Goal: Complete application form

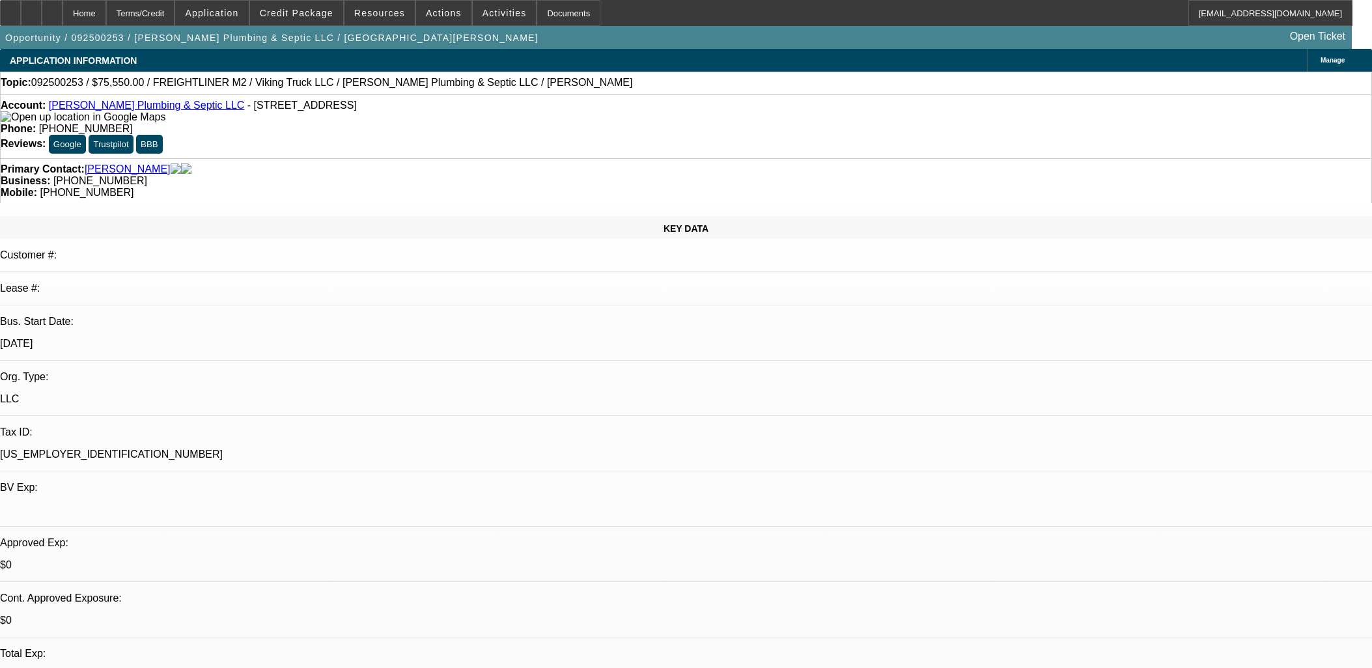
select select "0"
select select "6"
select select "0"
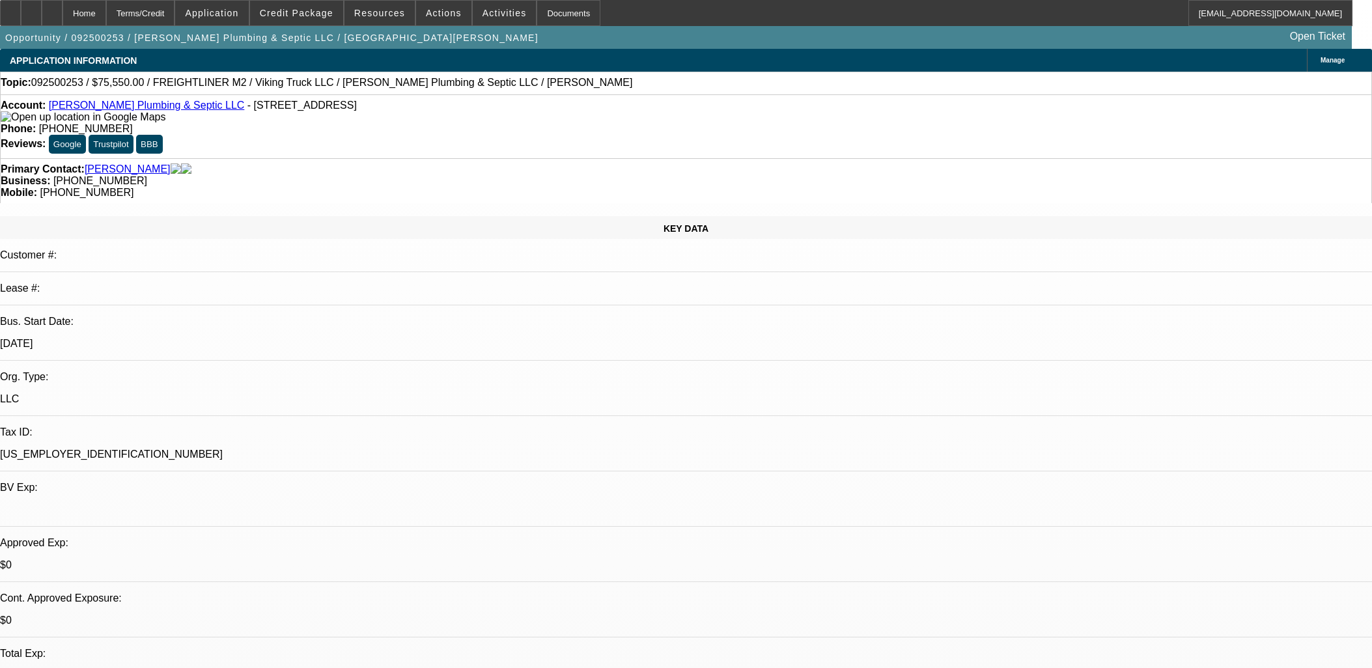
select select "0"
select select "6"
select select "0"
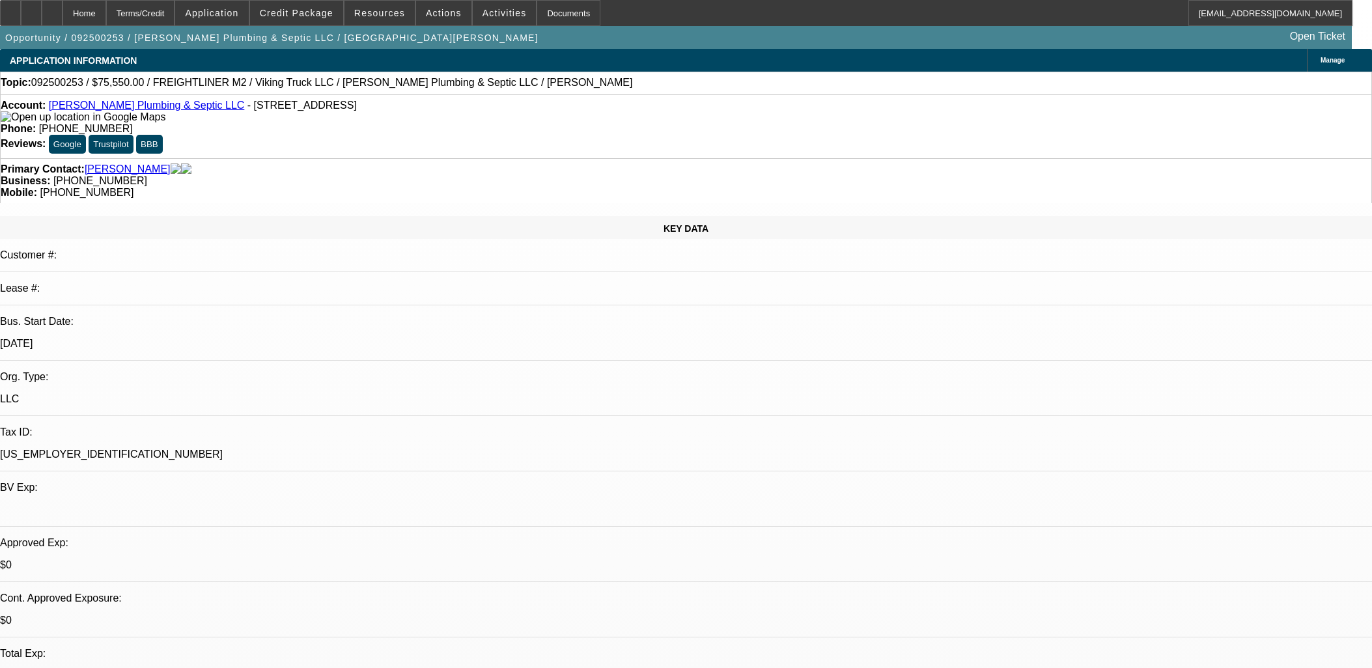
select select "0"
select select "6"
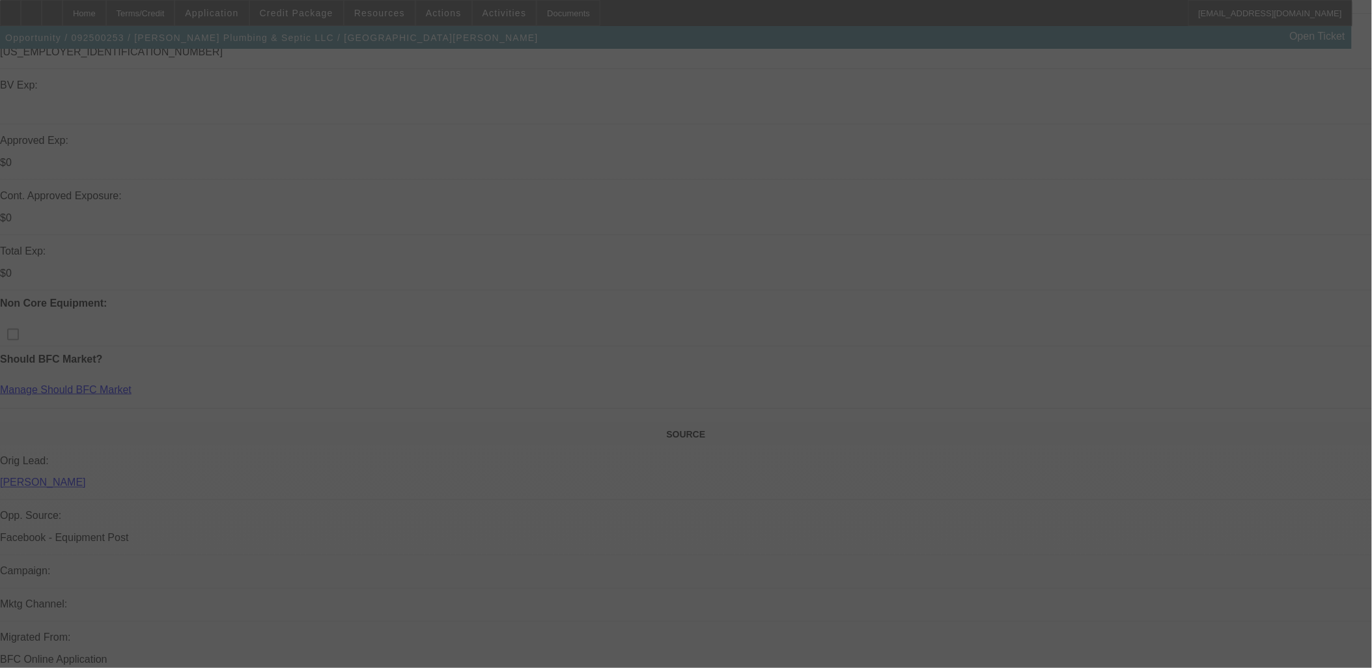
scroll to position [506, 0]
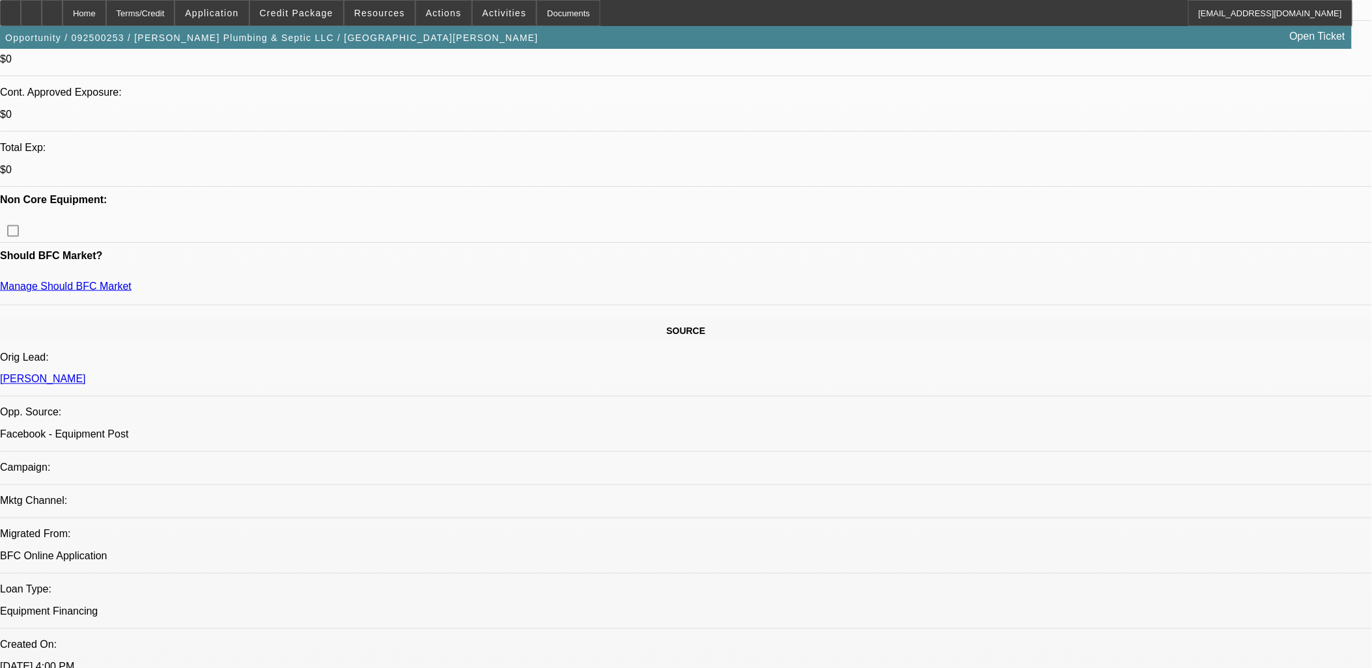
select select "0"
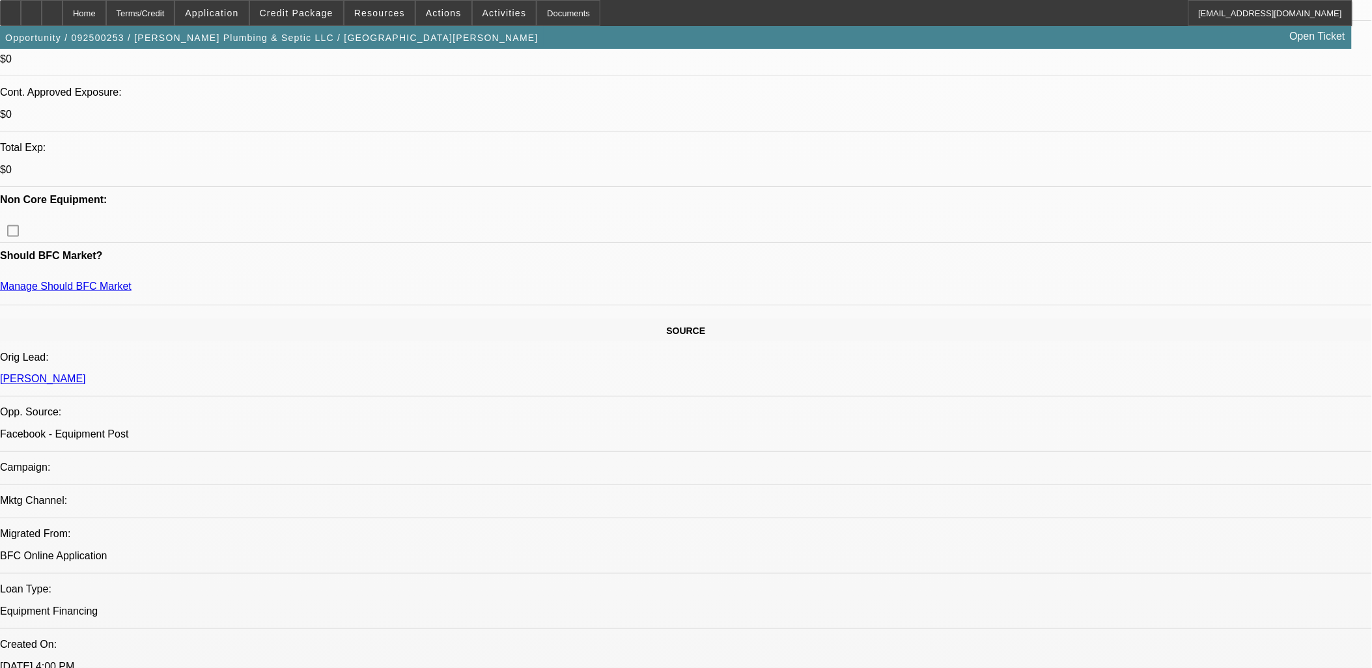
select select "0"
select select "1"
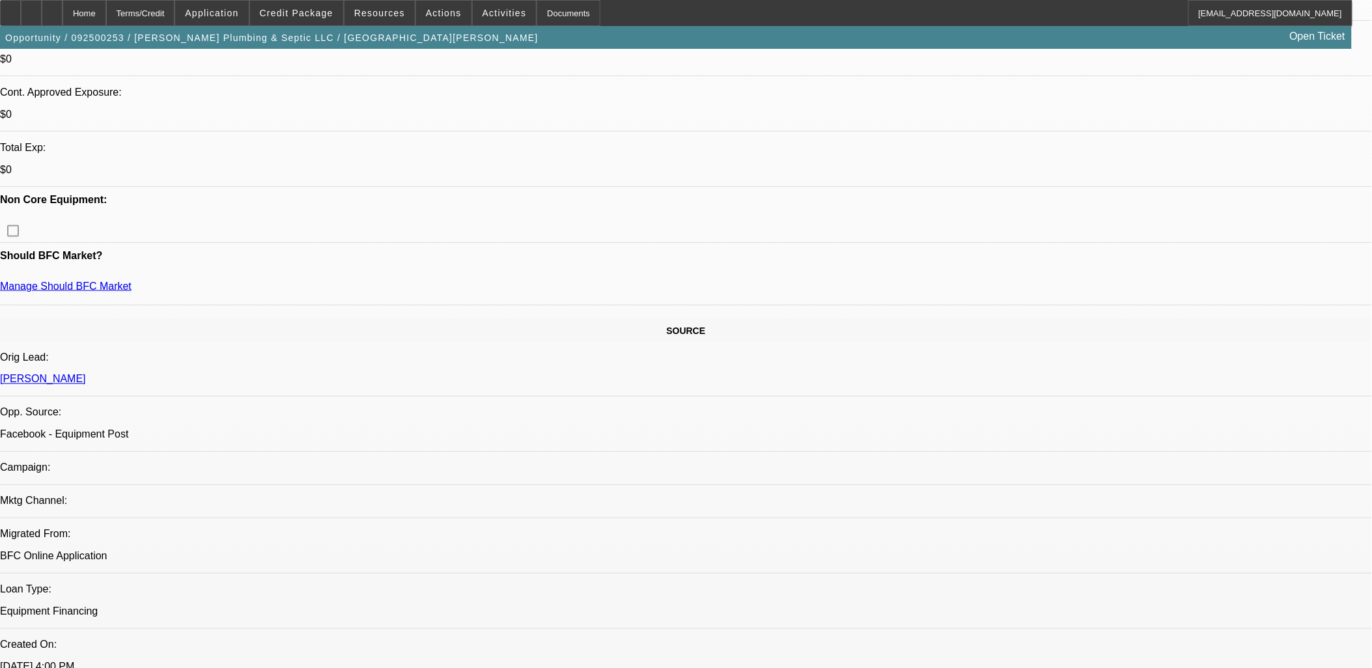
select select "1"
select select "6"
select select "1"
select select "6"
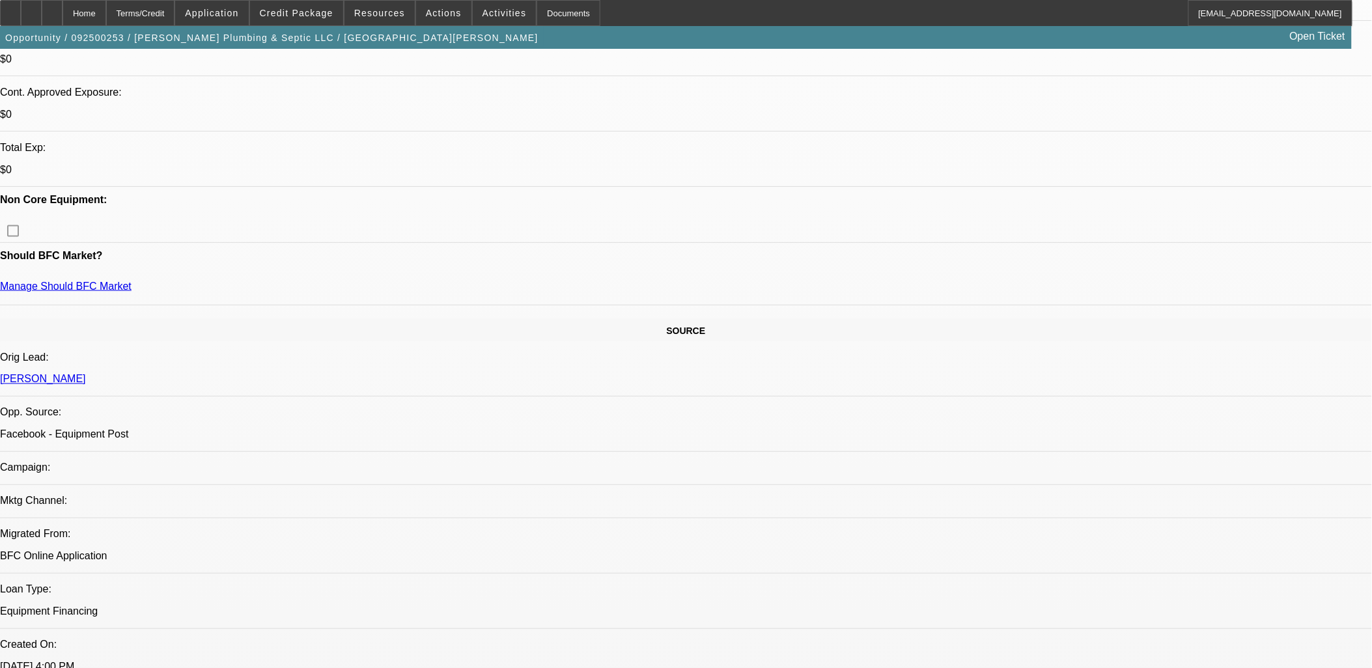
select select "1"
select select "6"
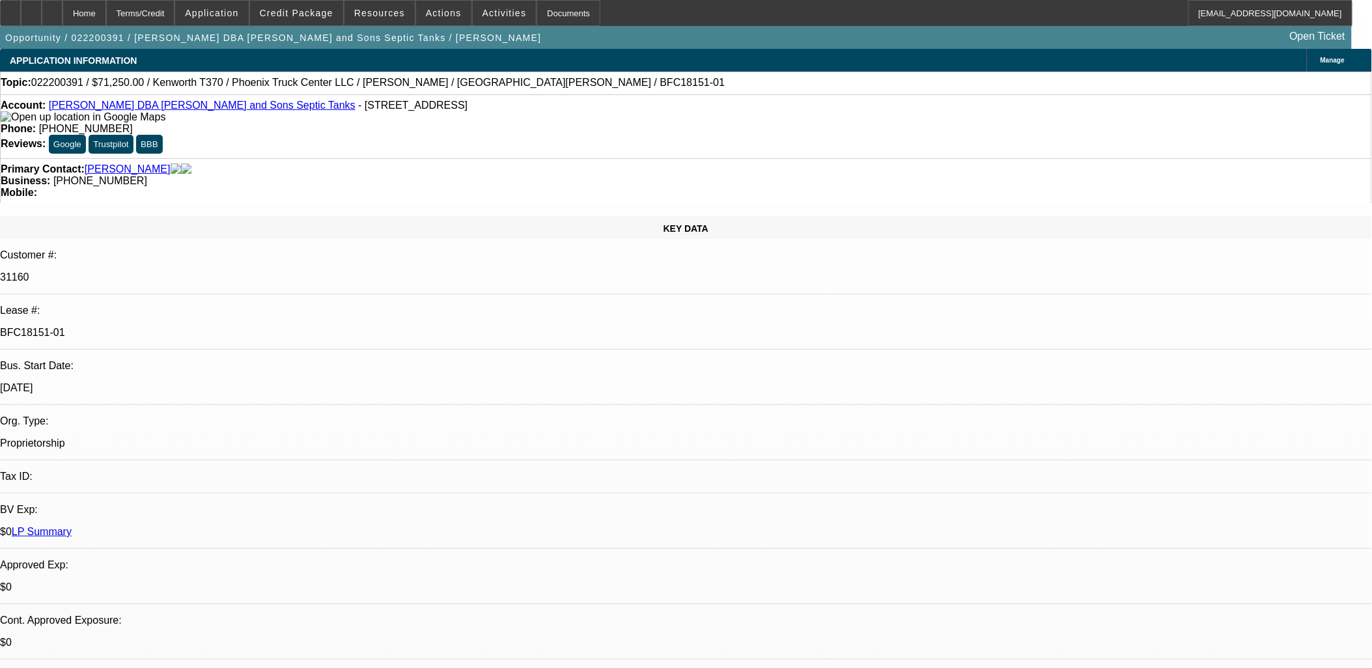
select select "0"
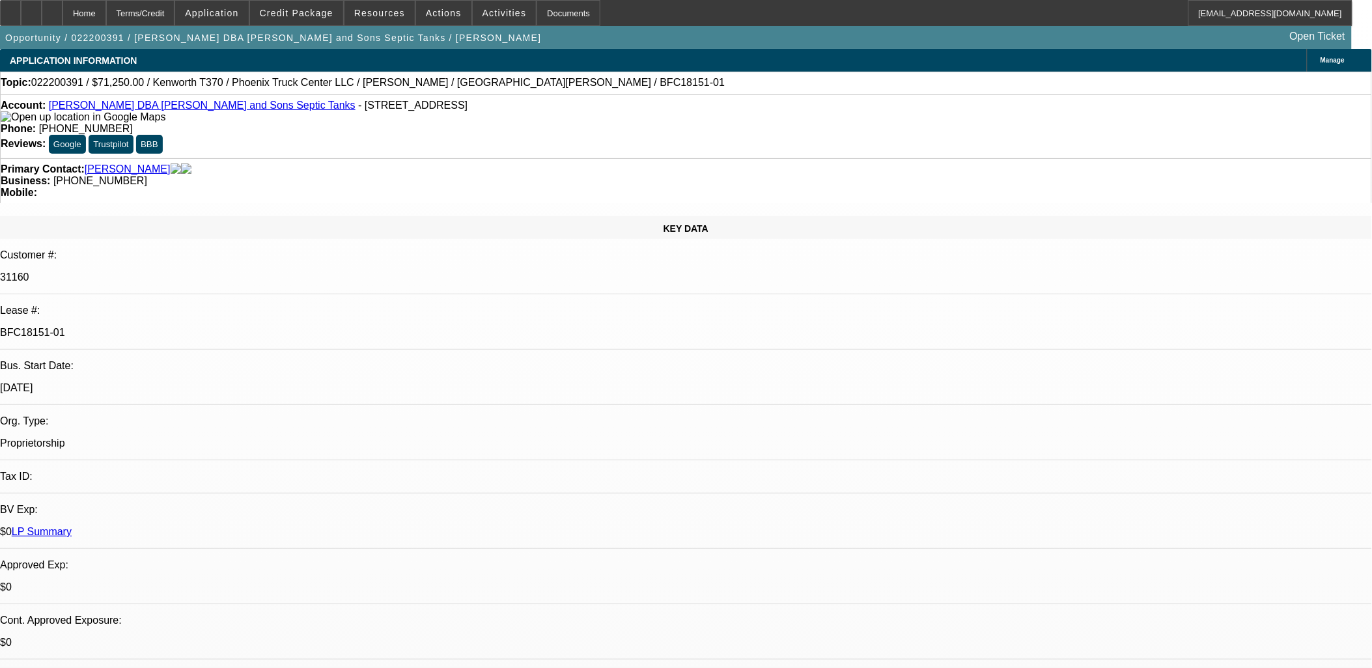
select select "0"
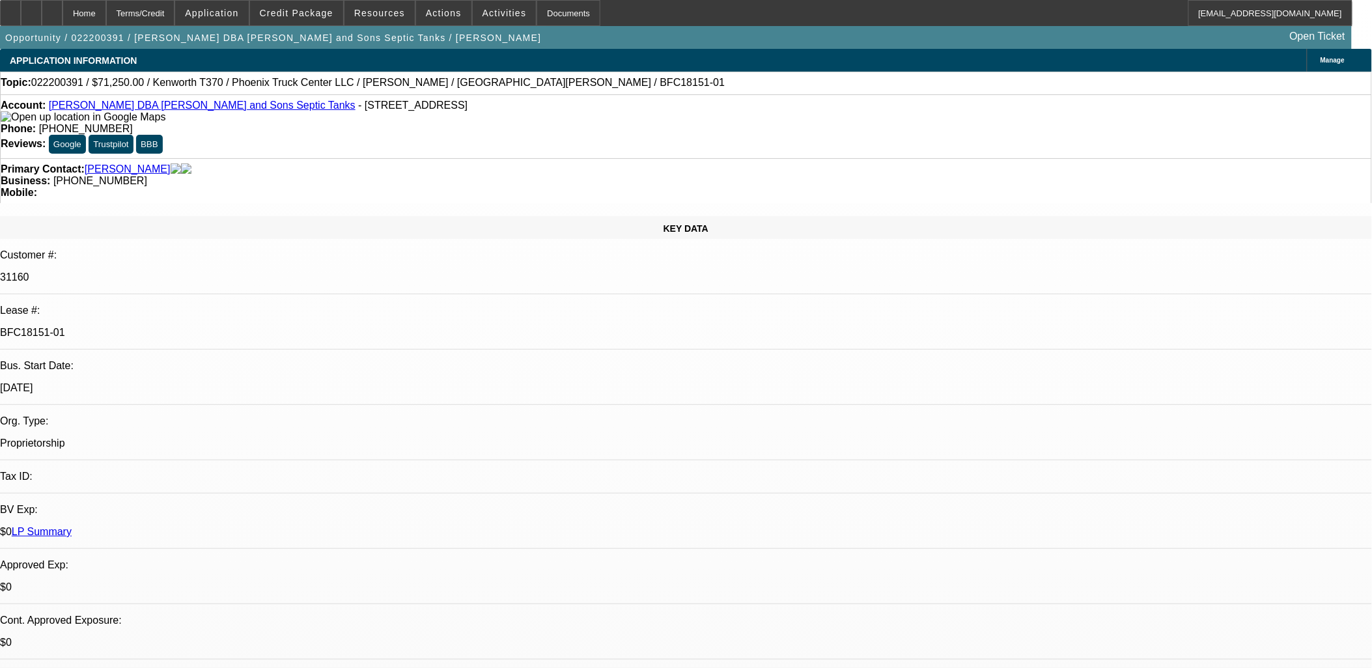
select select "0"
select select "1"
select select "2"
select select "6"
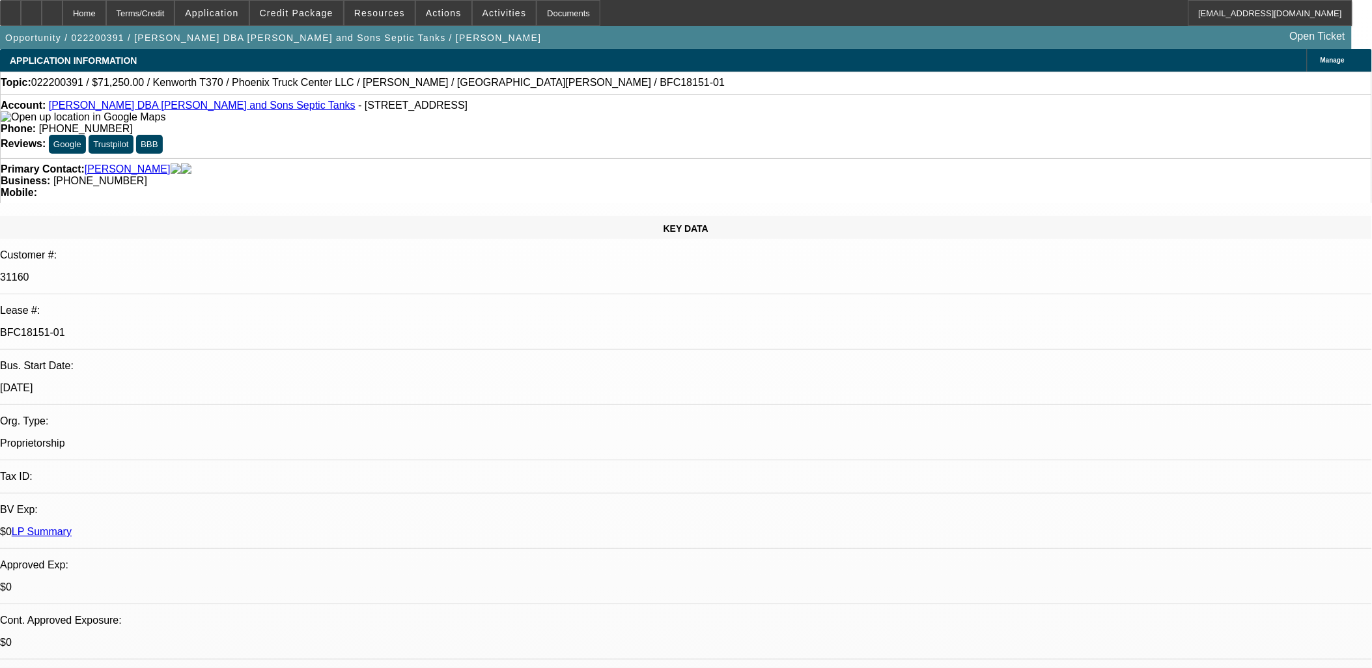
select select "1"
select select "2"
select select "6"
select select "1"
select select "2"
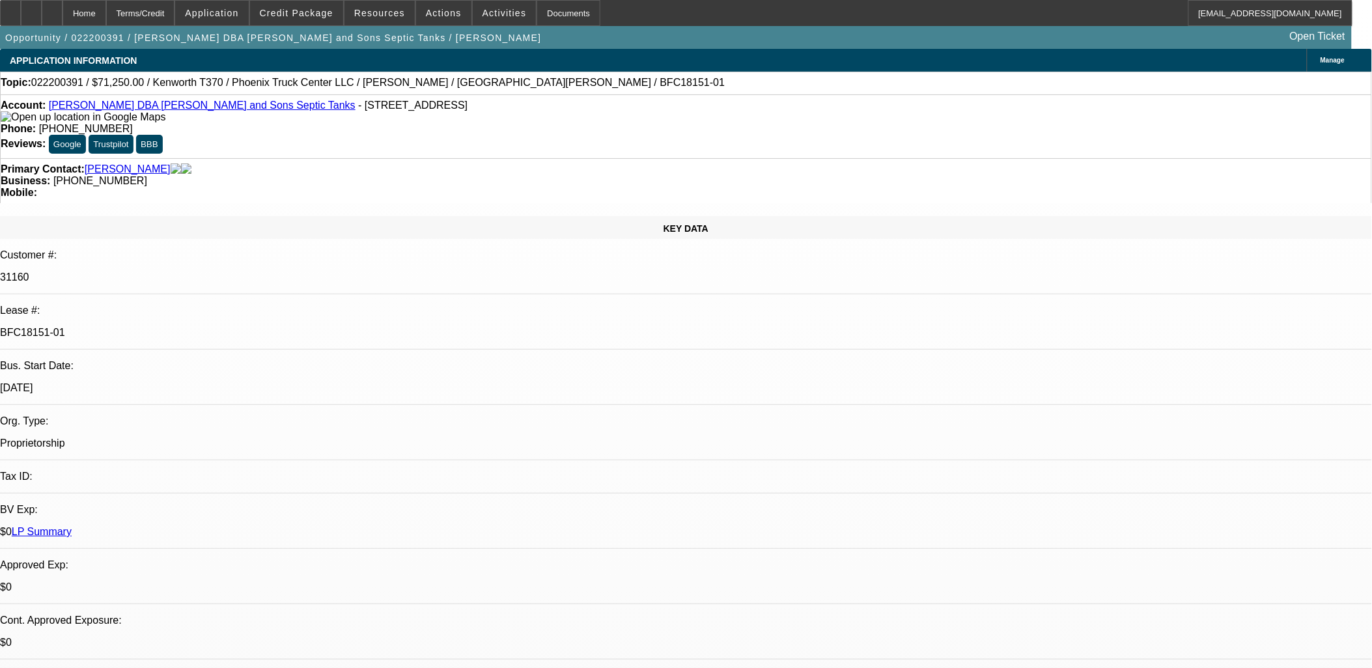
select select "6"
select select "1"
select select "2"
select select "6"
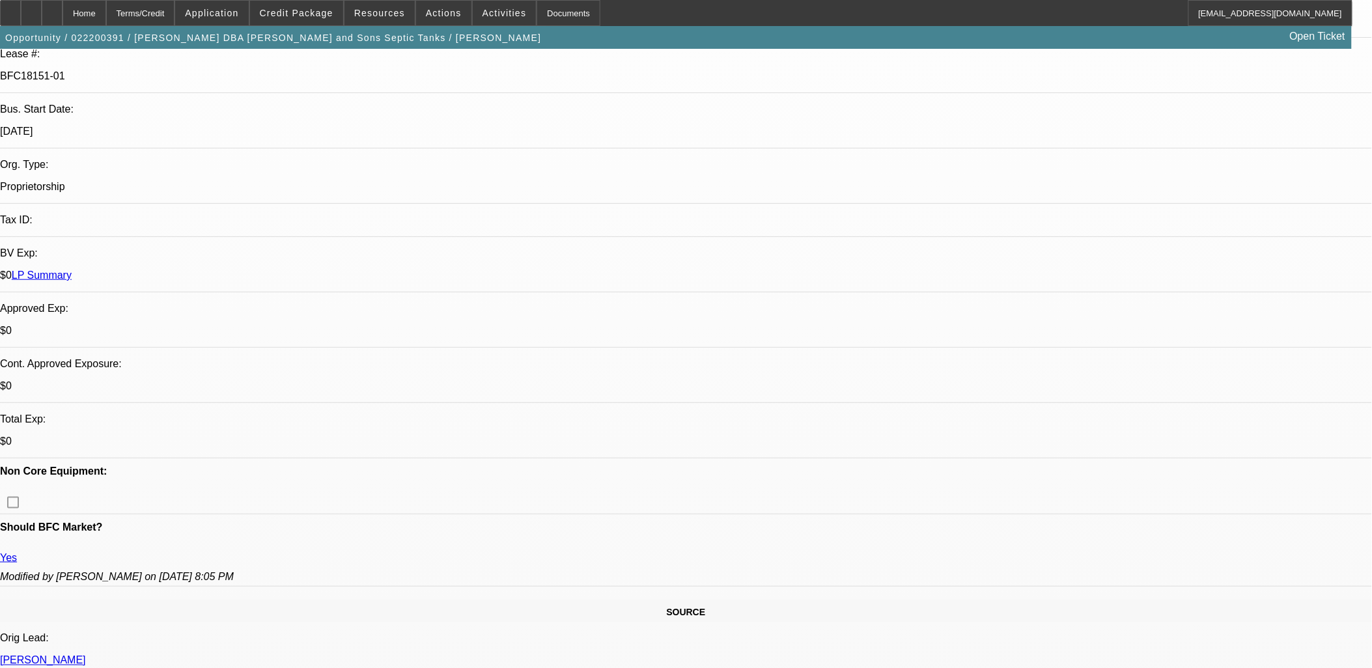
scroll to position [289, 0]
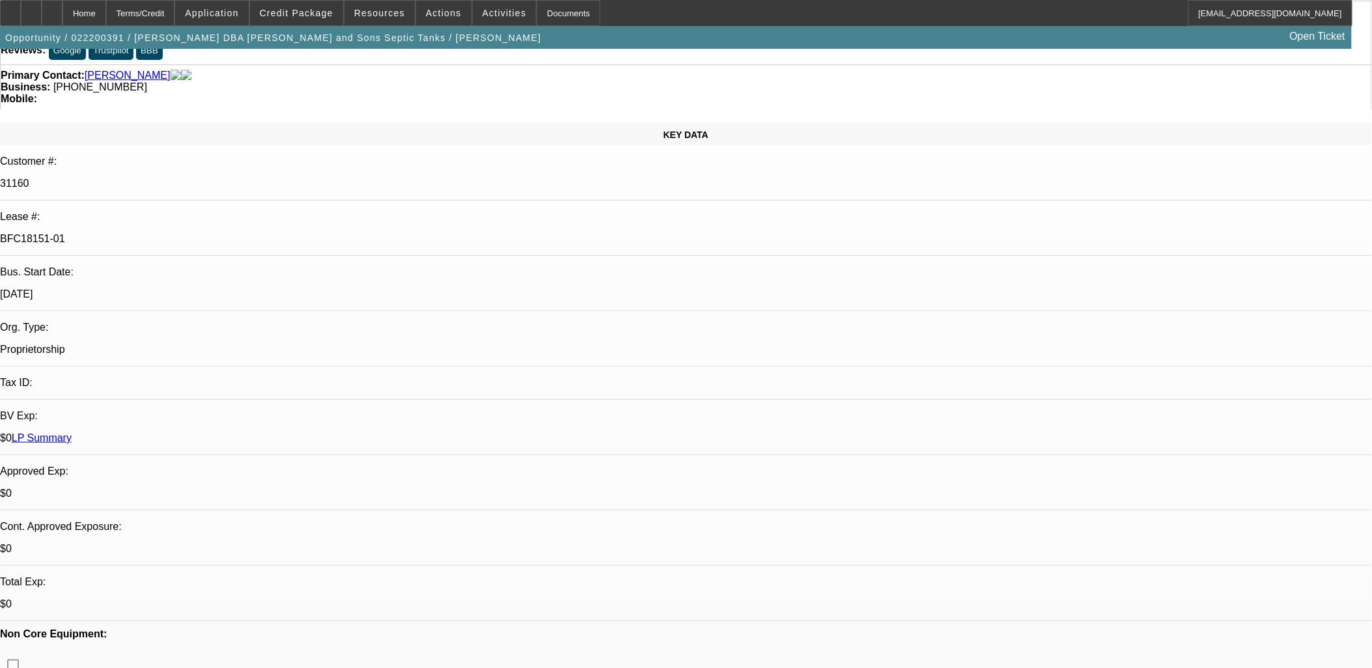
scroll to position [0, 0]
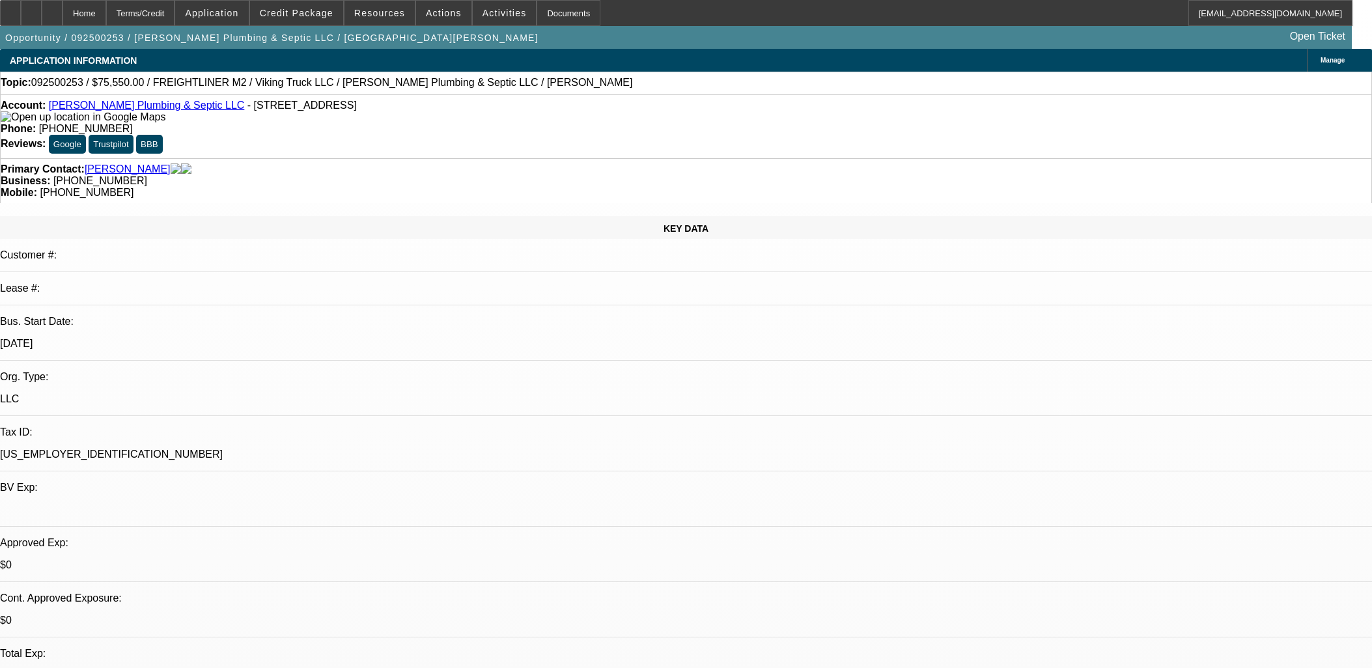
select select "0"
select select "6"
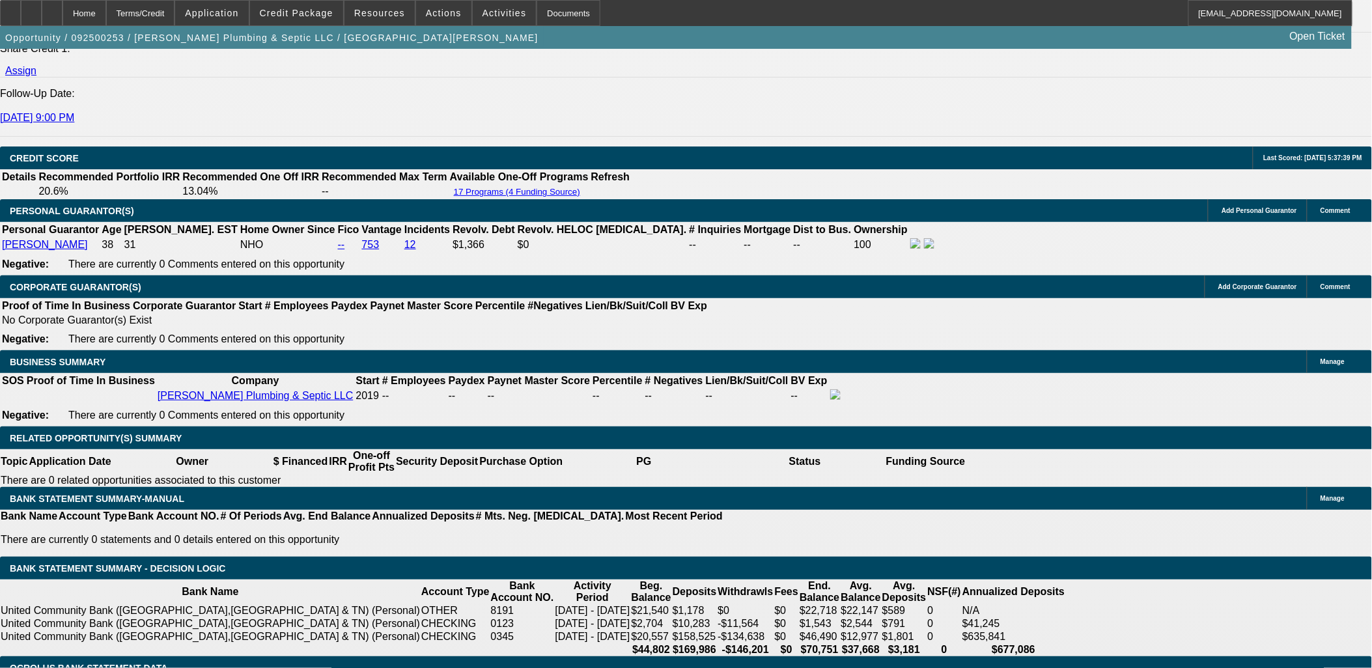
scroll to position [1808, 0]
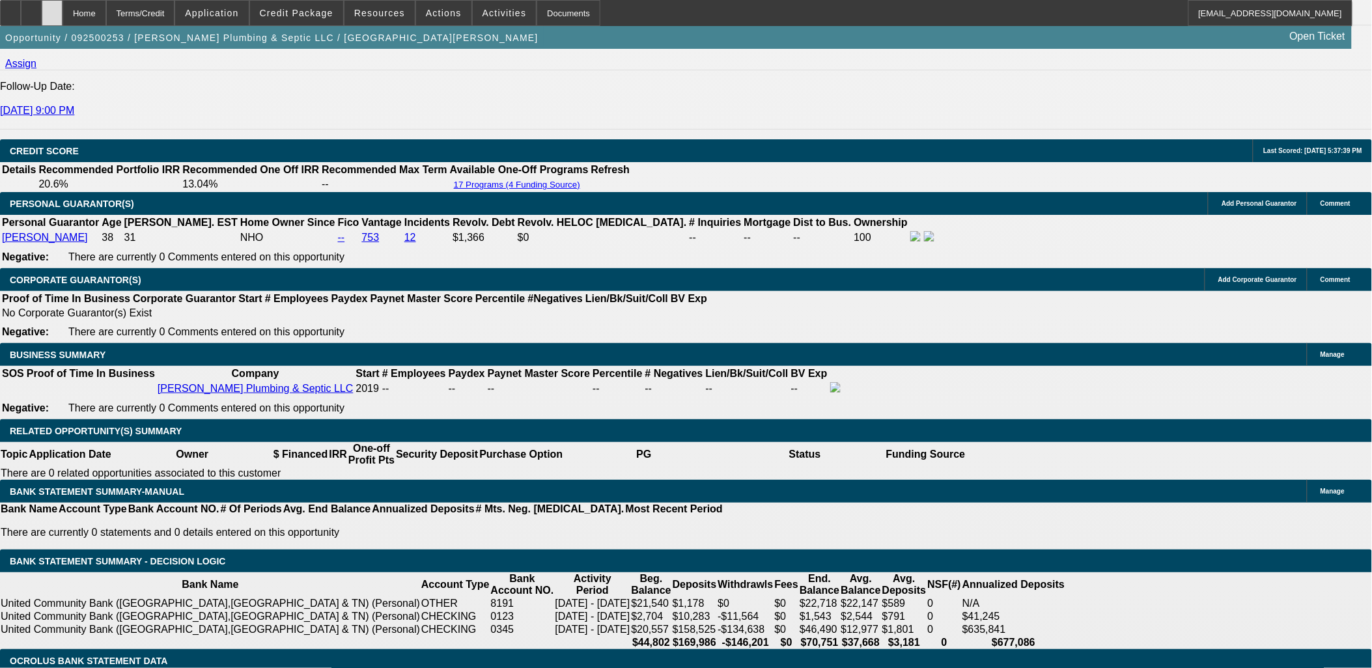
click at [63, 12] on div at bounding box center [52, 13] width 21 height 26
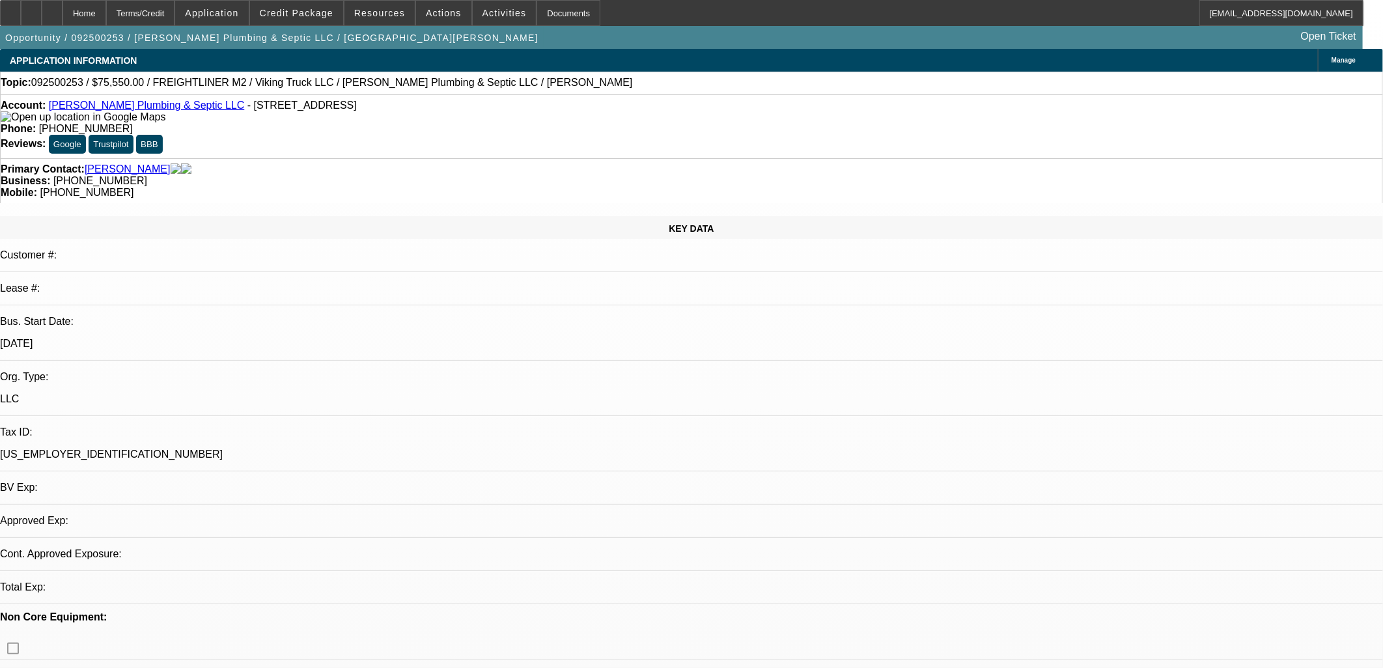
select select "0"
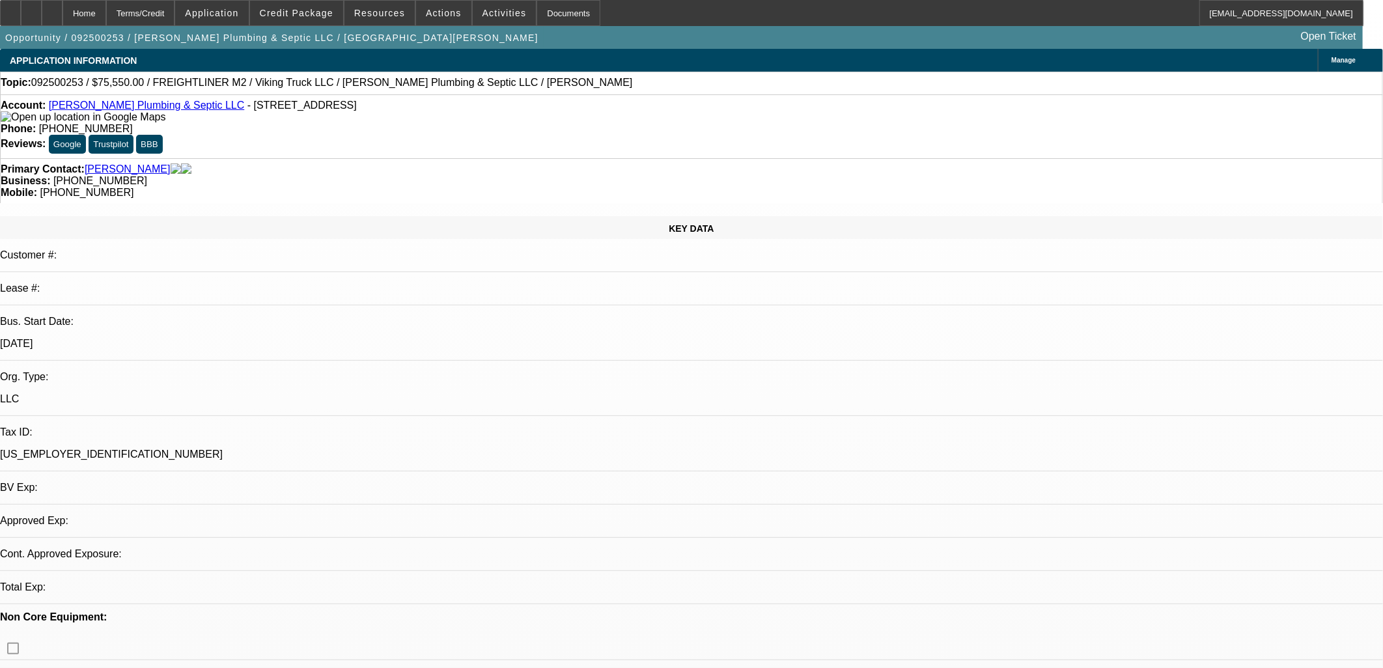
select select "0"
select select "1"
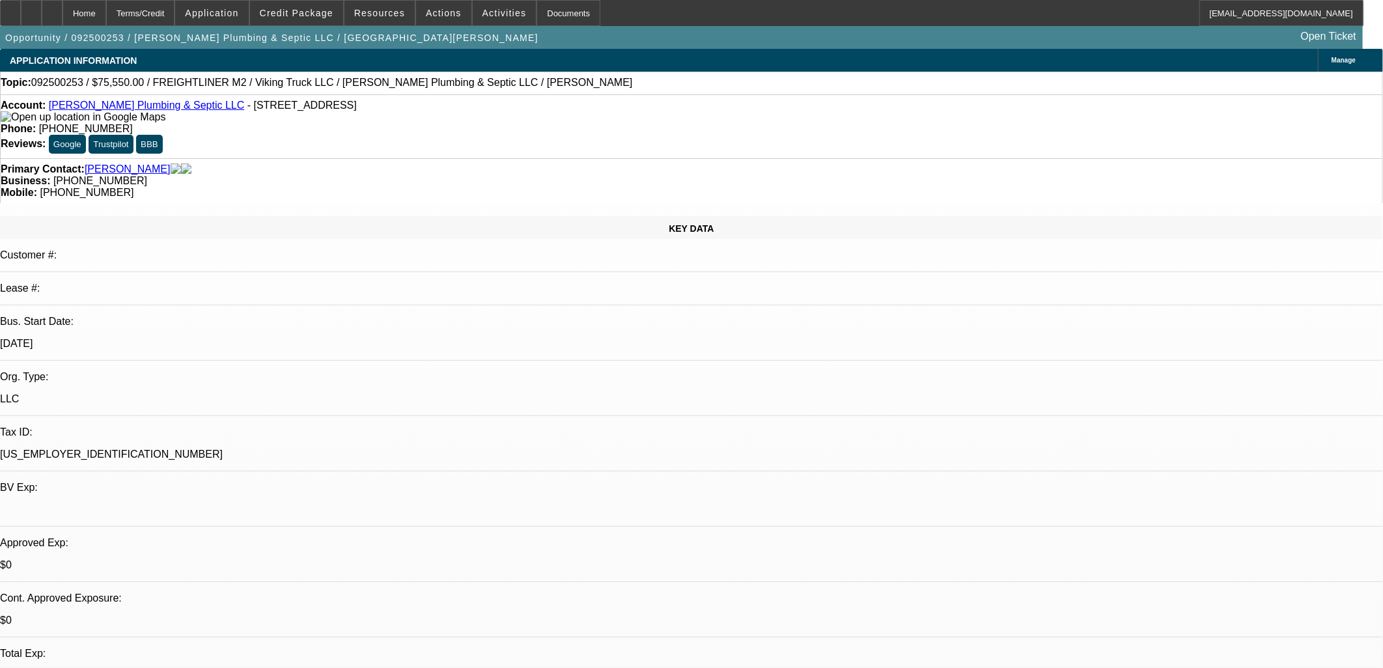
select select "1"
select select "6"
select select "1"
select select "6"
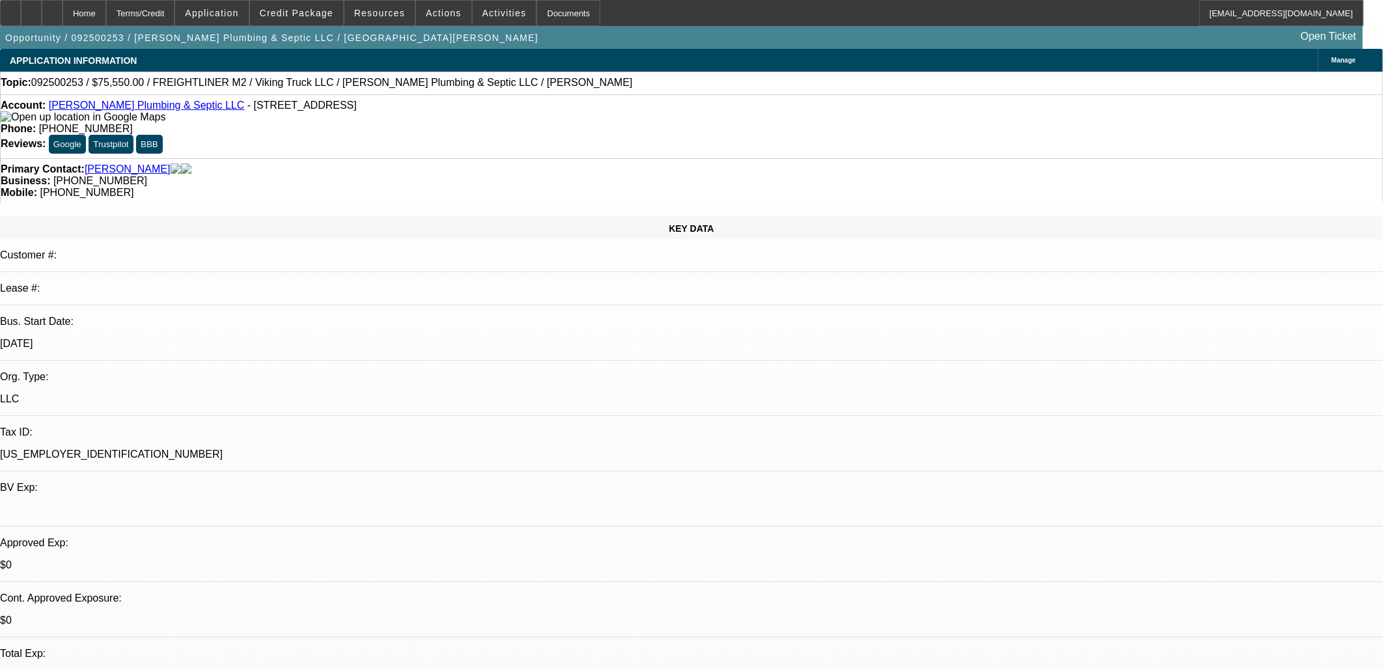
select select "1"
select select "6"
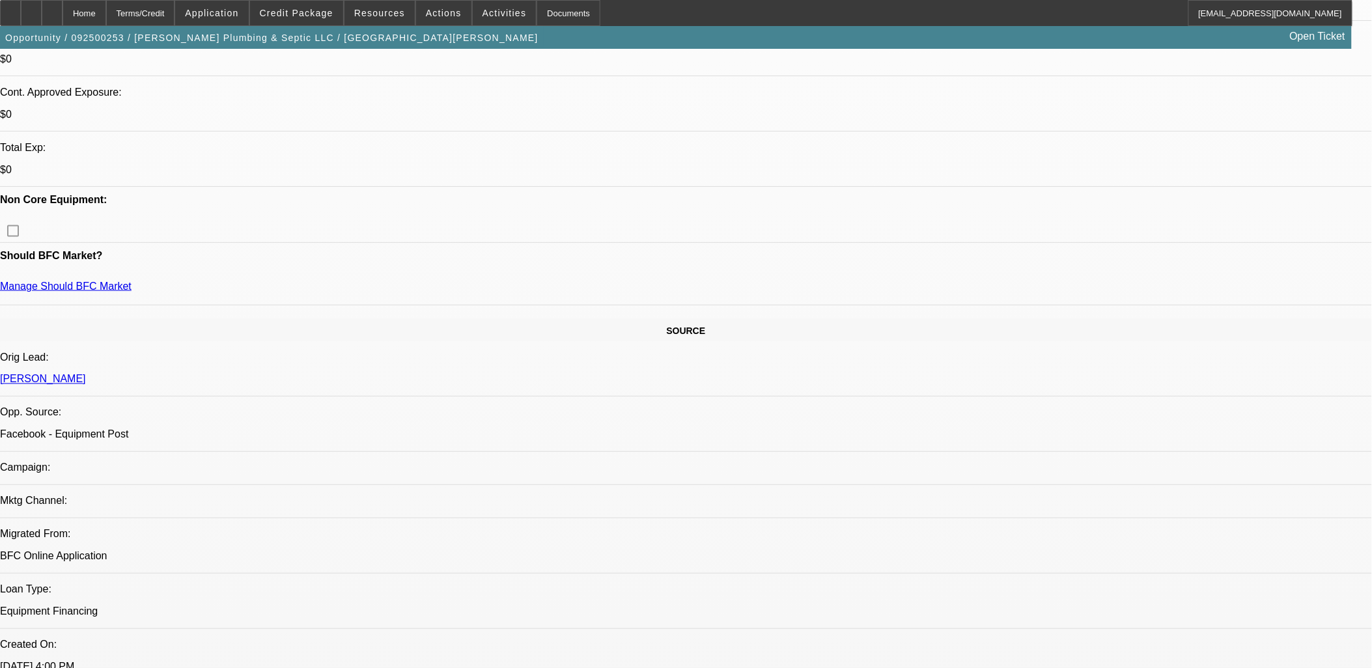
scroll to position [145, 0]
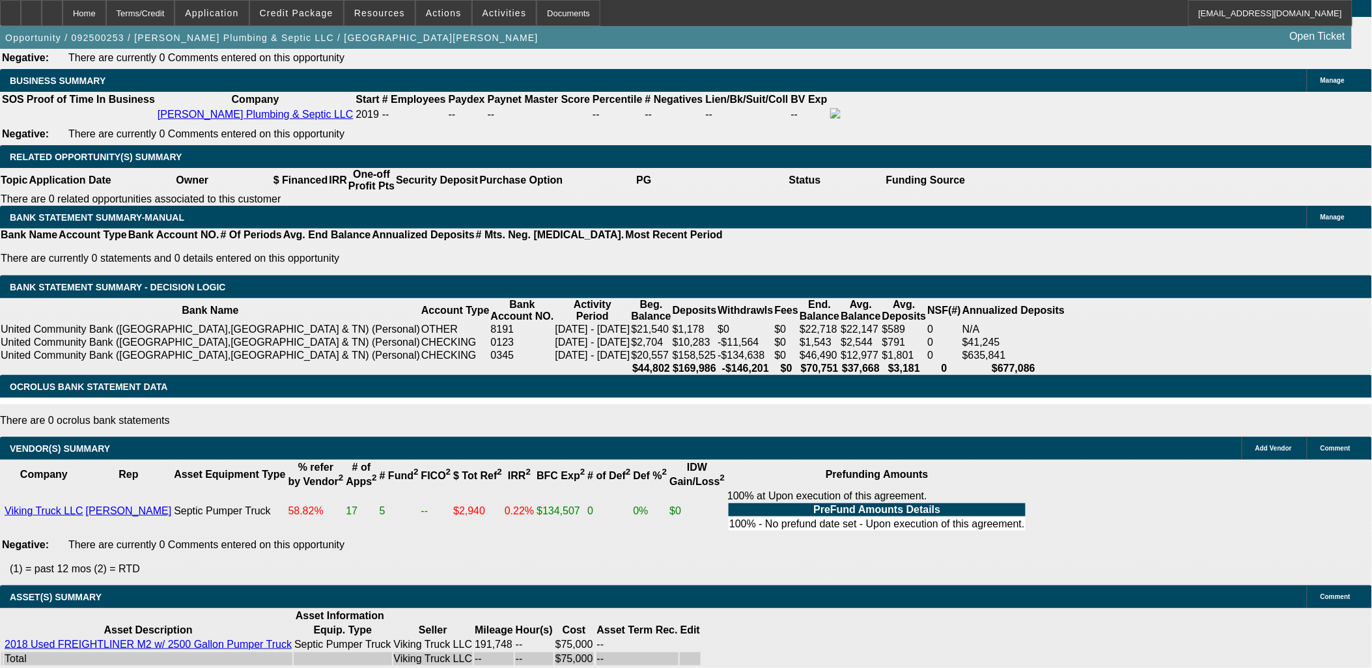
scroll to position [1742, 0]
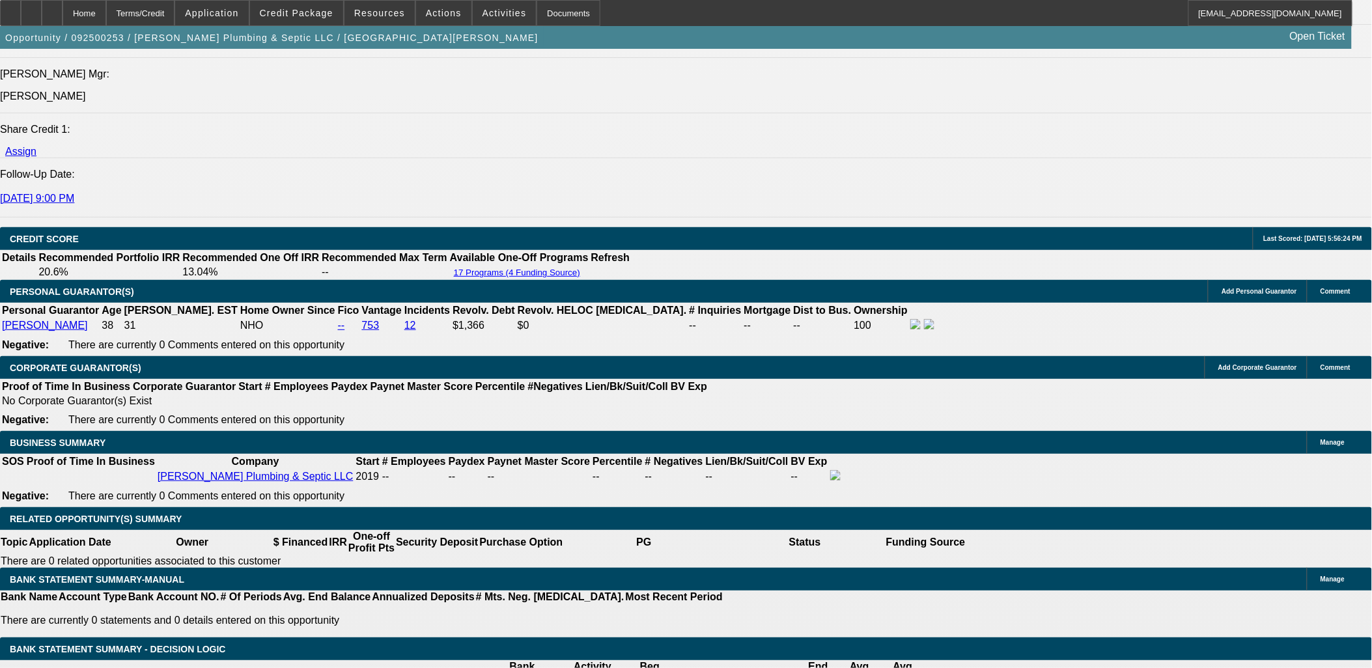
drag, startPoint x: 270, startPoint y: 265, endPoint x: 609, endPoint y: 265, distance: 338.6
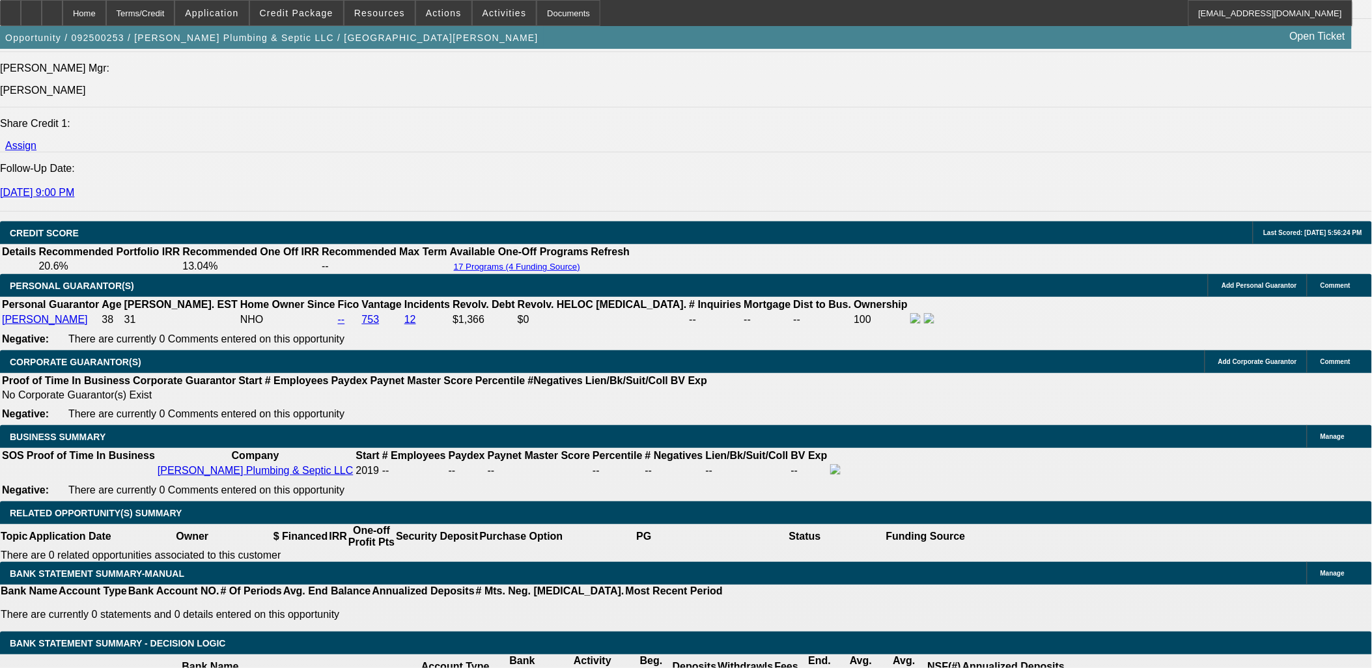
scroll to position [1736, 0]
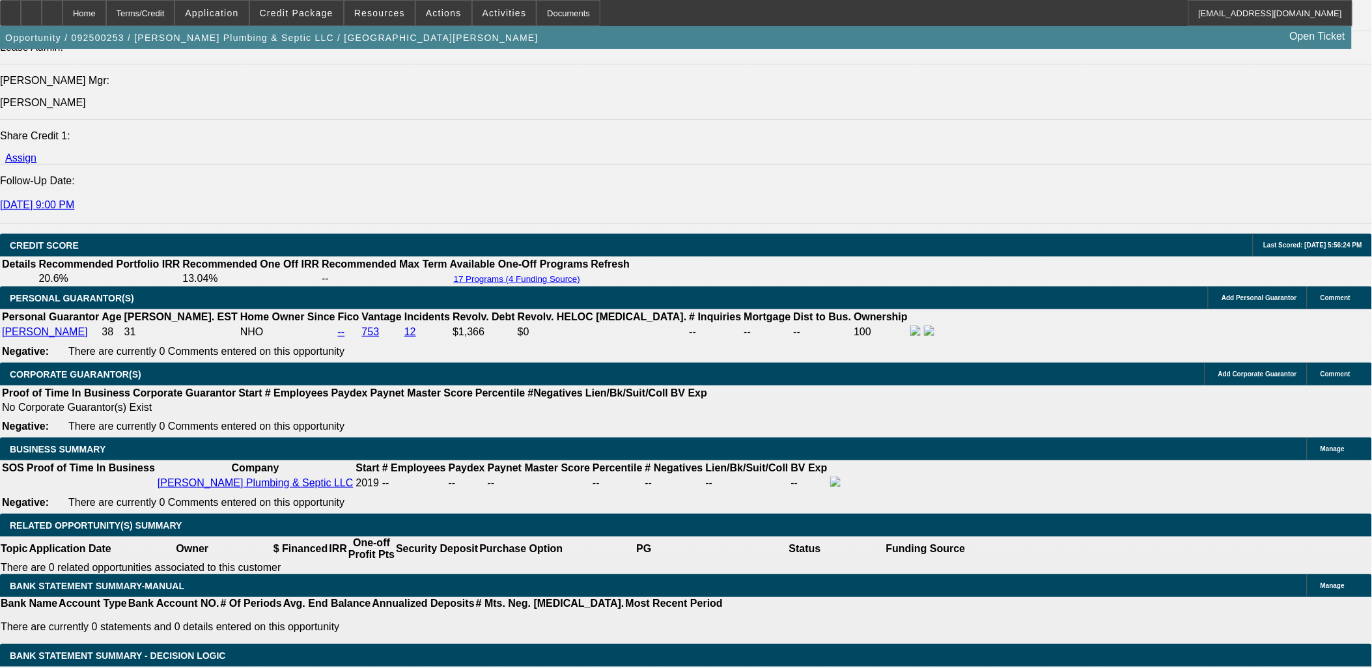
type input "$15,000.00"
type input "UNKNOWN"
type input "$1,921.89"
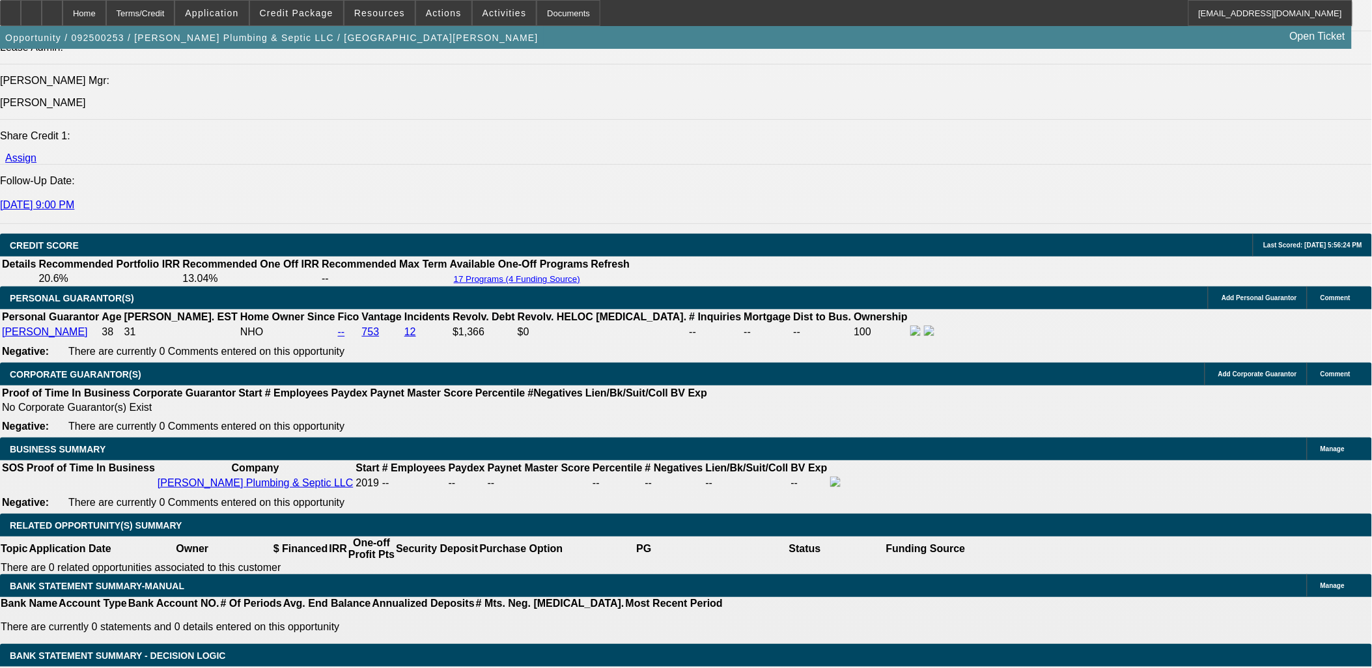
select select "3"
type input "$10,000.00"
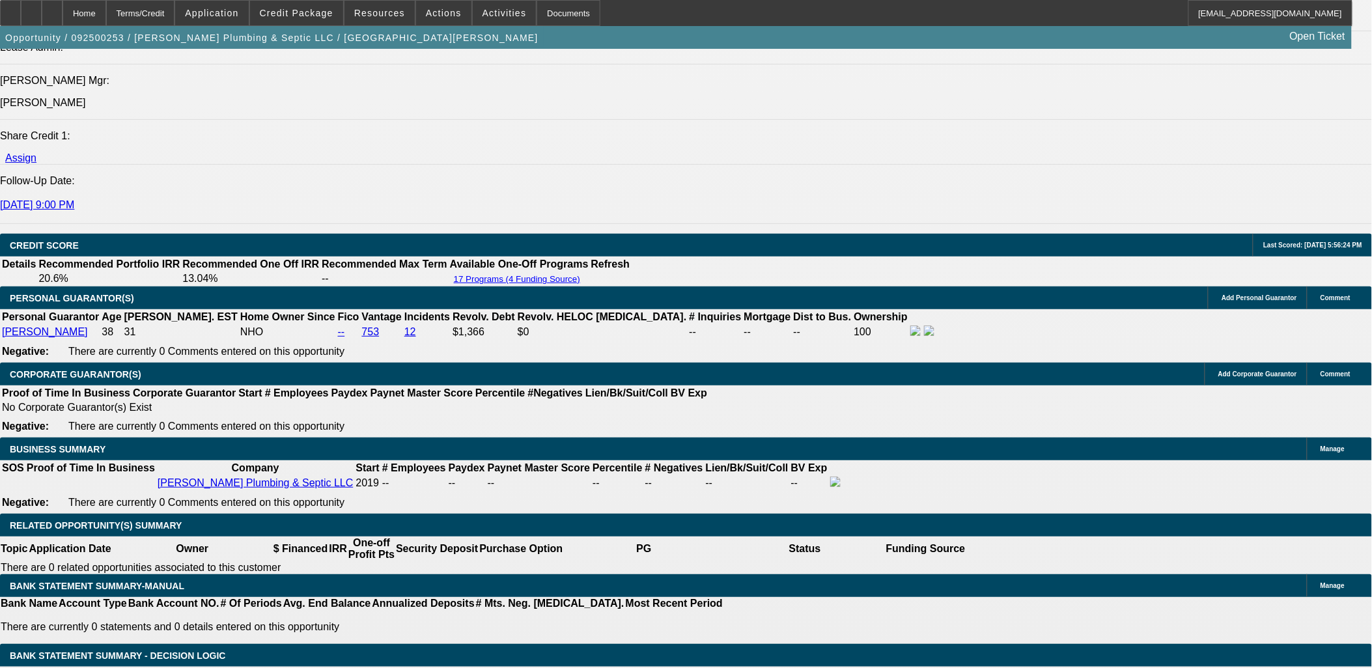
type input "20"
type input "2080"
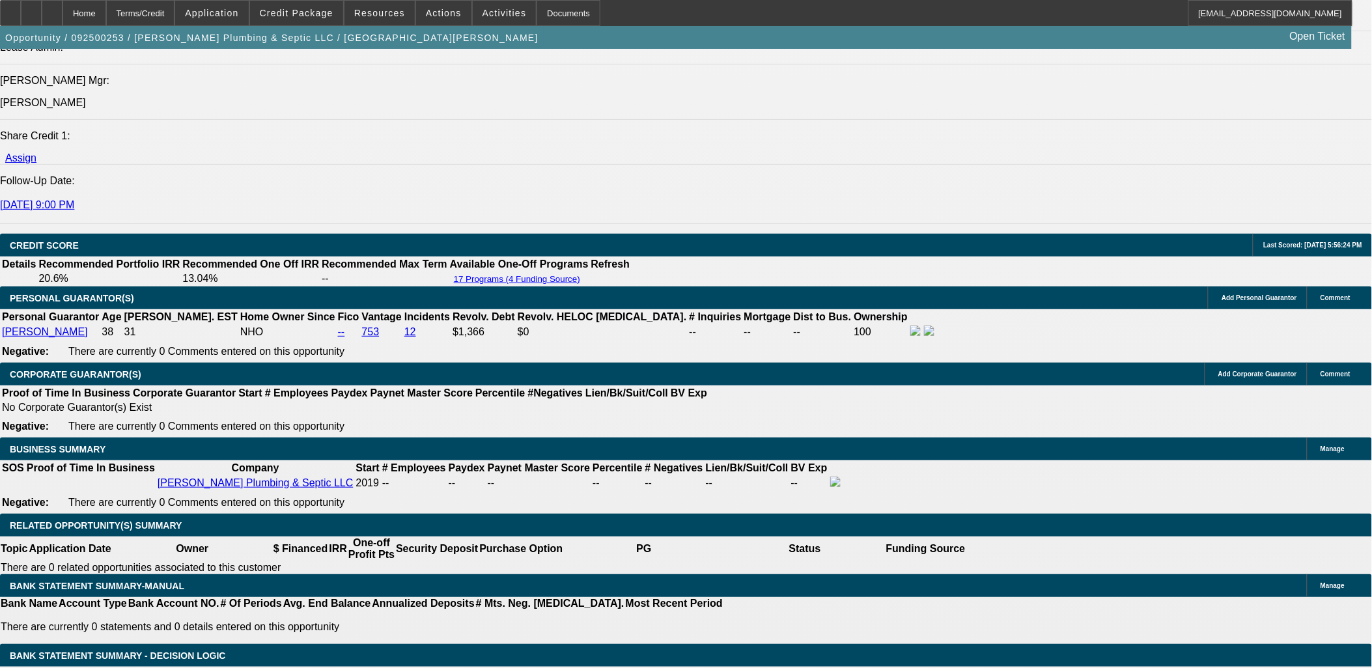
type input "22.4"
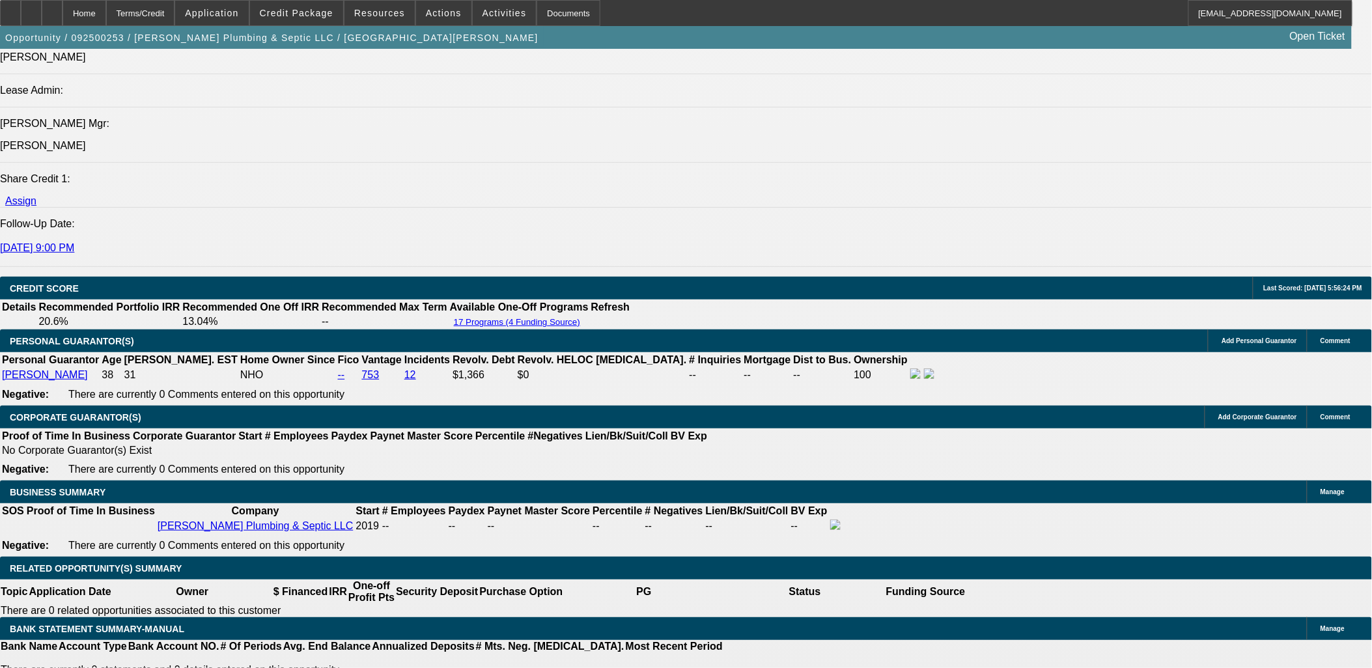
scroll to position [1664, 0]
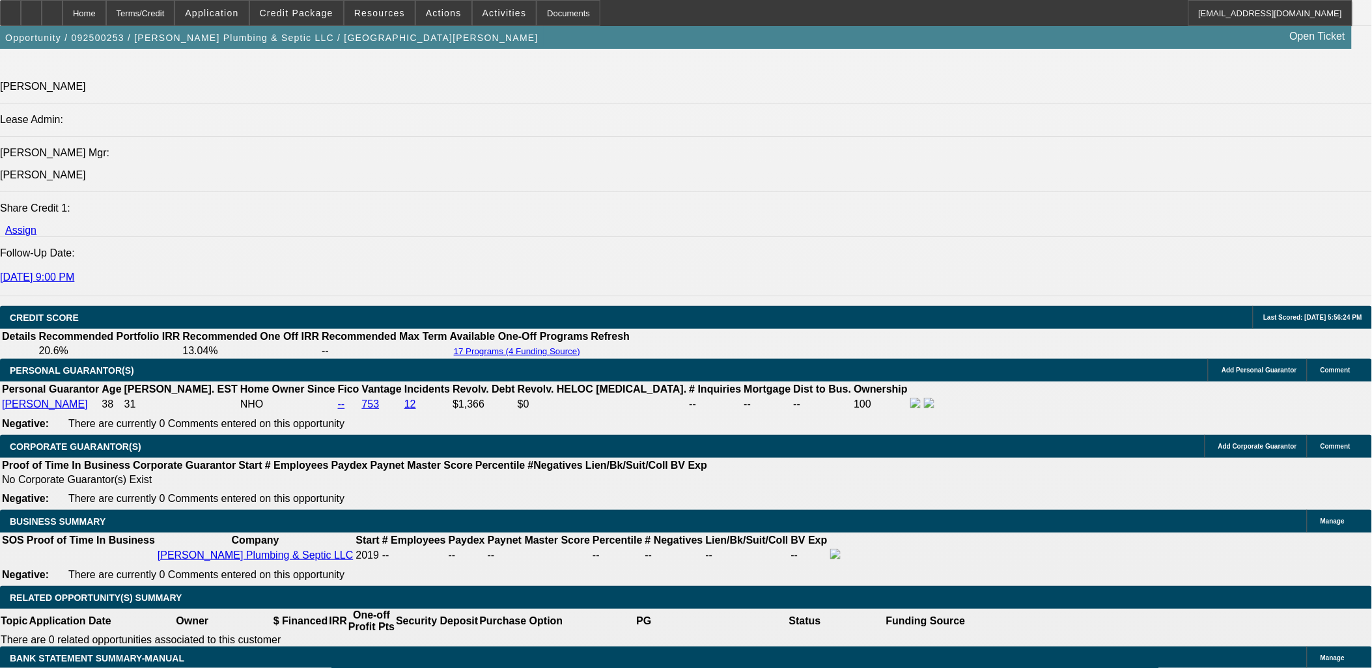
type input "$2,080.00"
radio input "true"
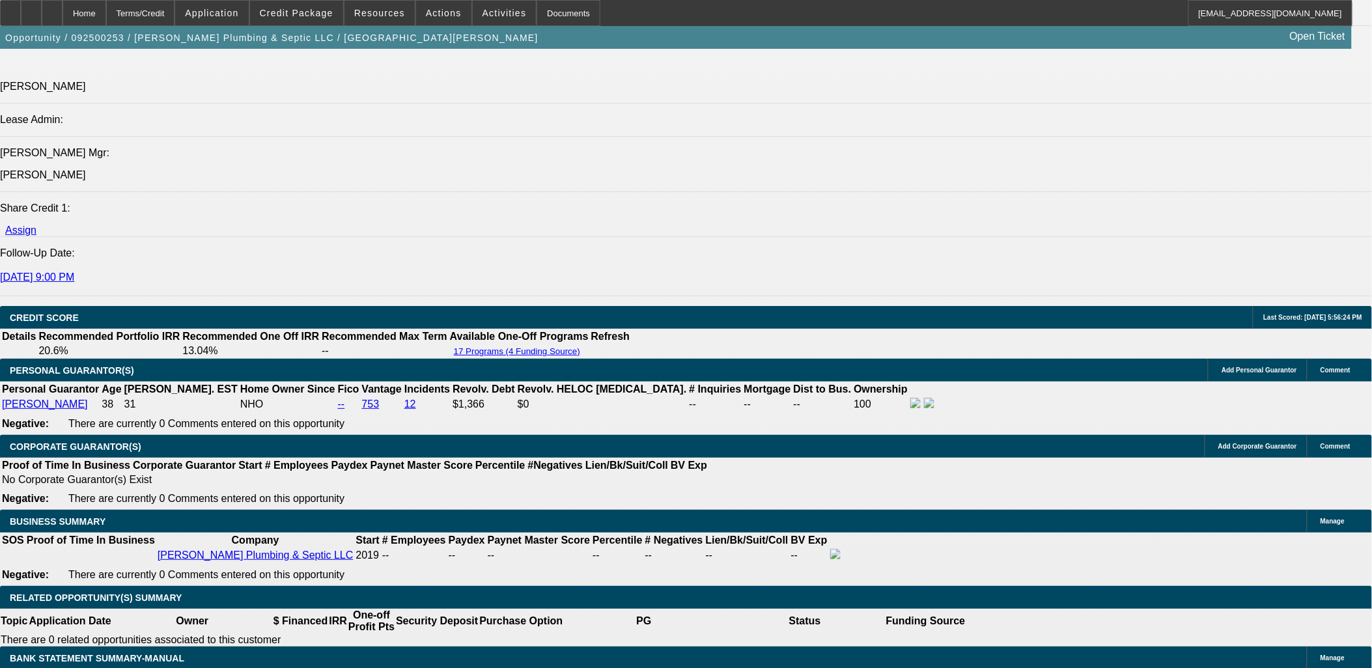
type textarea "Need to sharpen pencil with $10k DP + 1 adv pmt. He's concerned with the rate."
radio input "true"
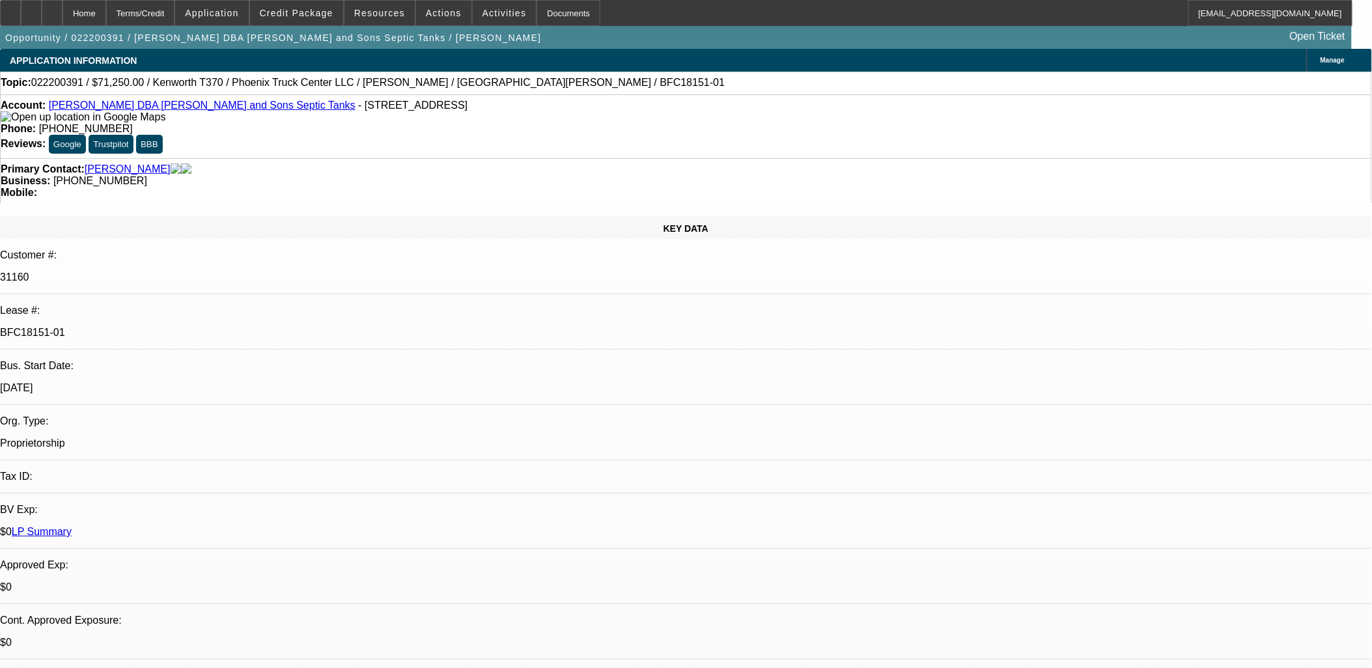
select select "0"
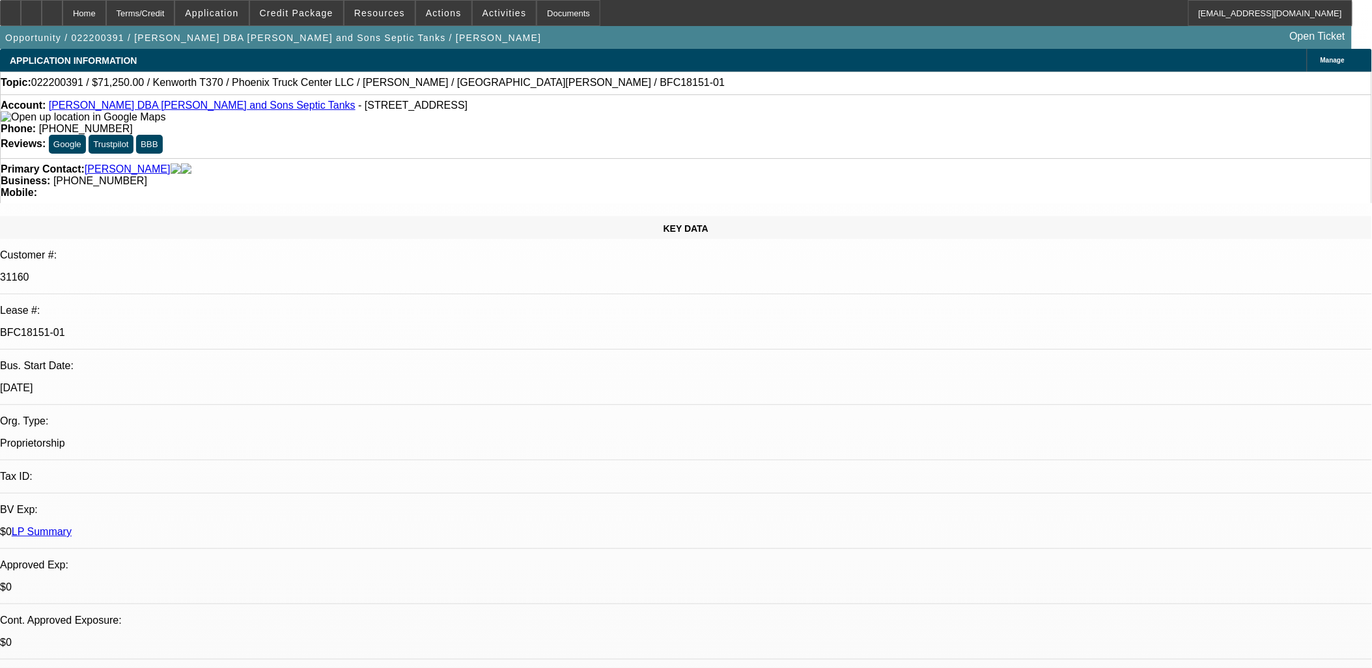
select select "0"
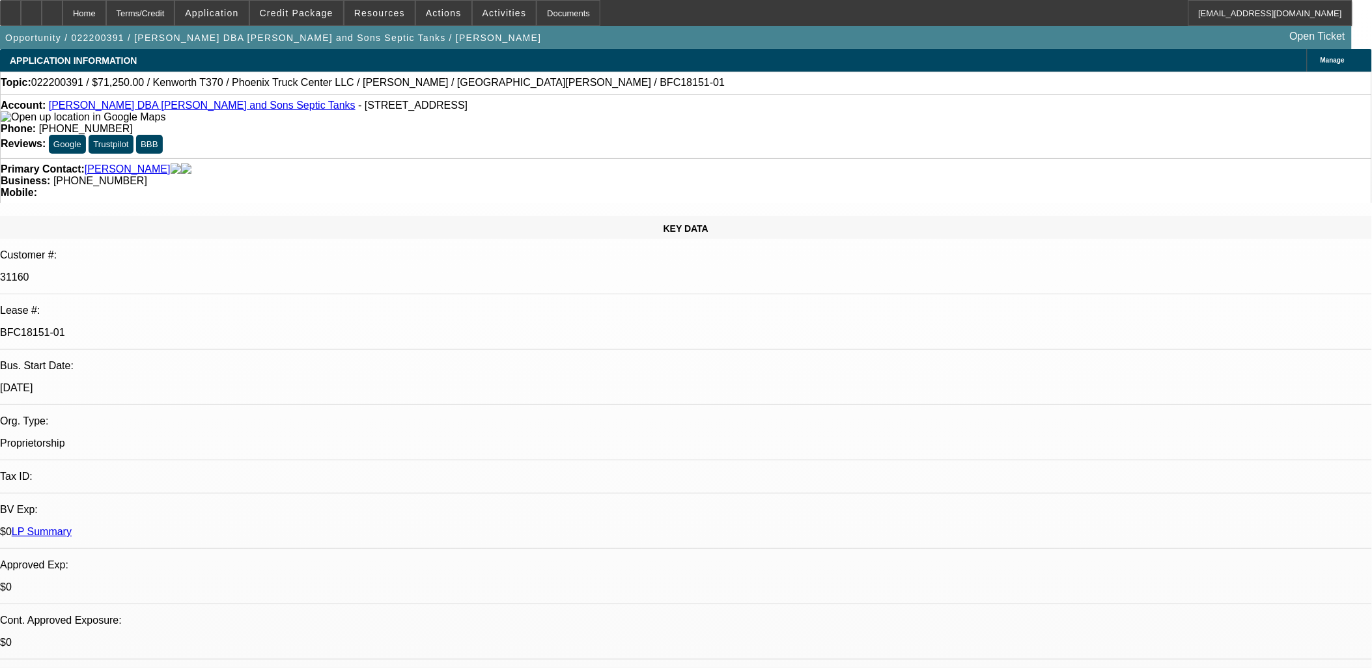
select select "0"
select select "1"
select select "2"
select select "6"
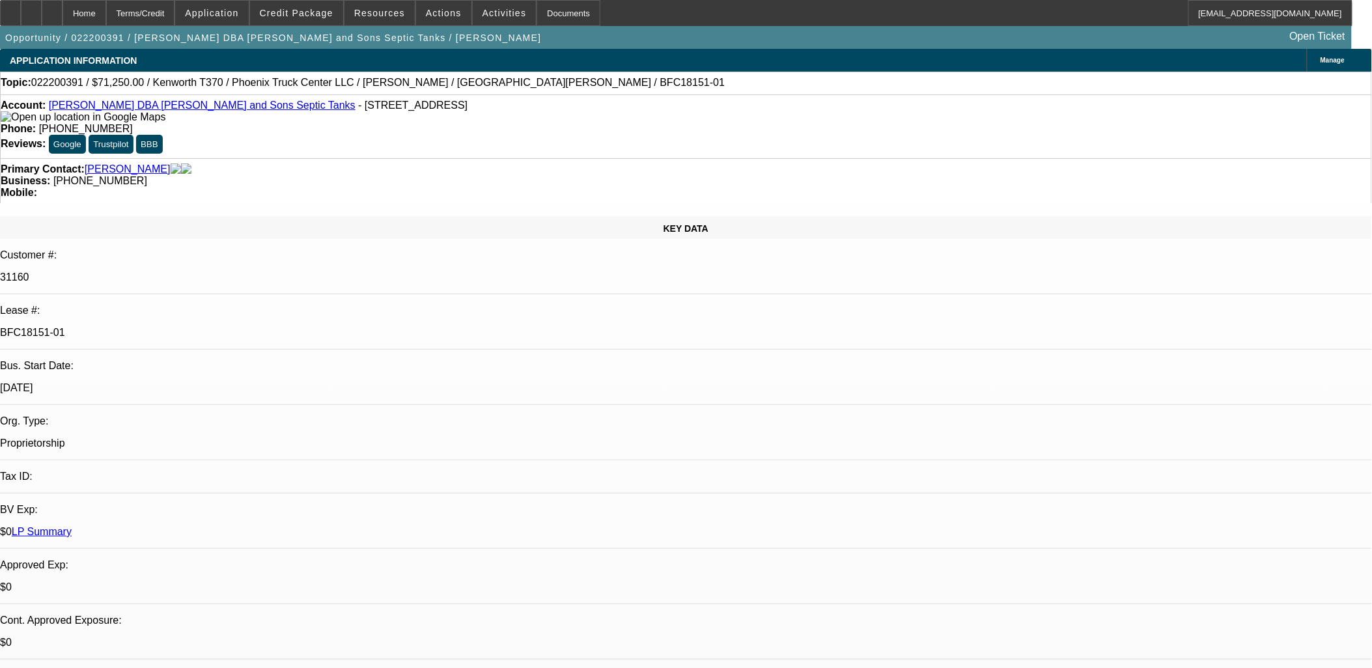
select select "1"
select select "2"
select select "6"
select select "1"
select select "2"
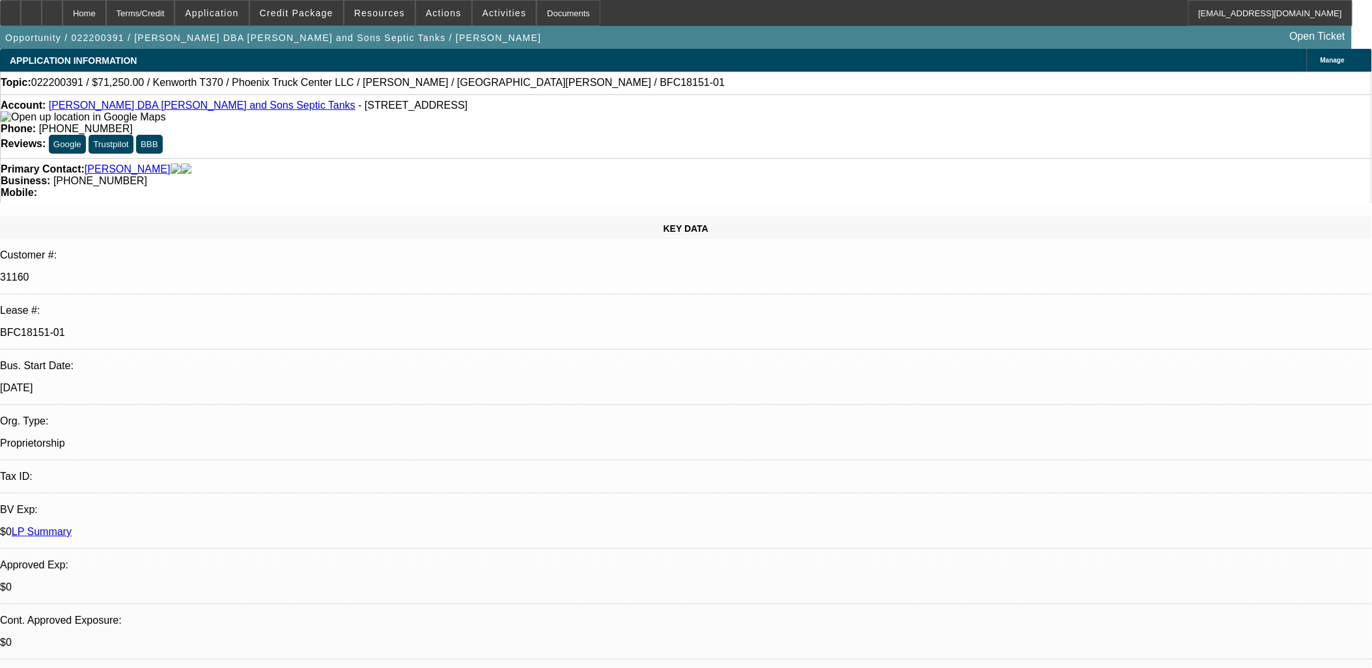
select select "6"
select select "1"
select select "2"
select select "6"
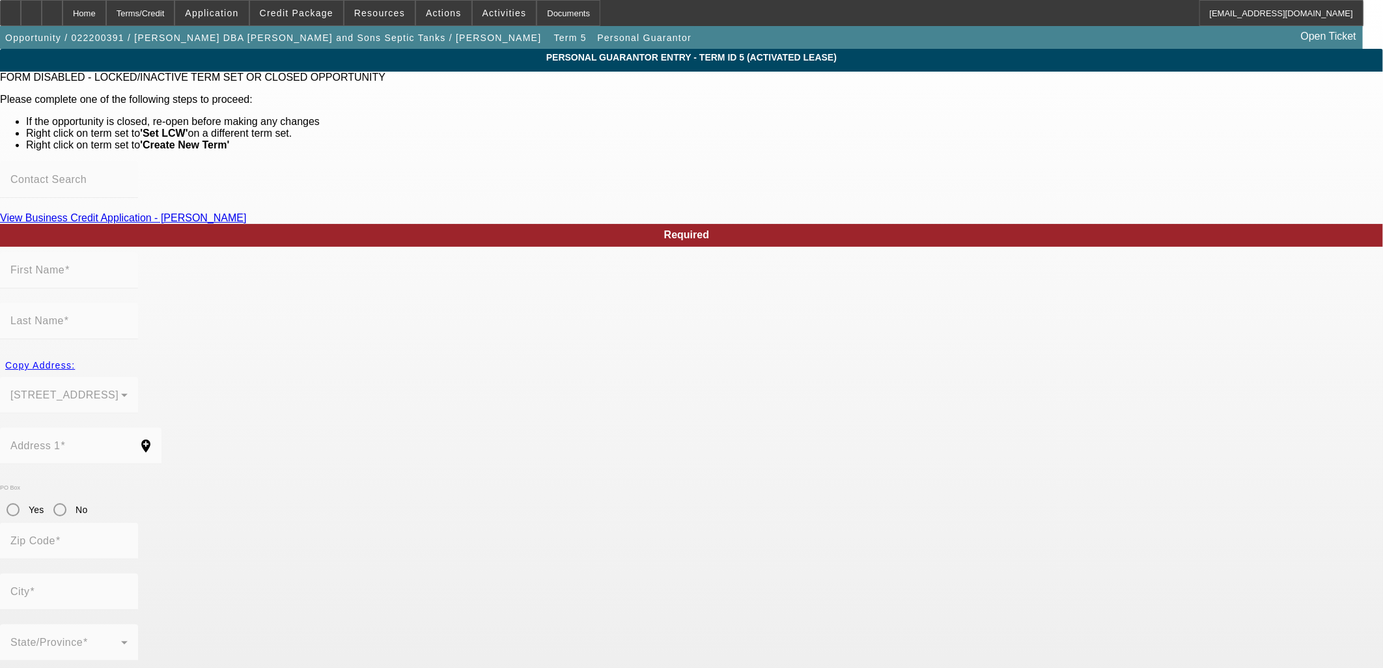
type input "[PERSON_NAME]"
type input "[STREET_ADDRESS]"
radio input "true"
type input "37821"
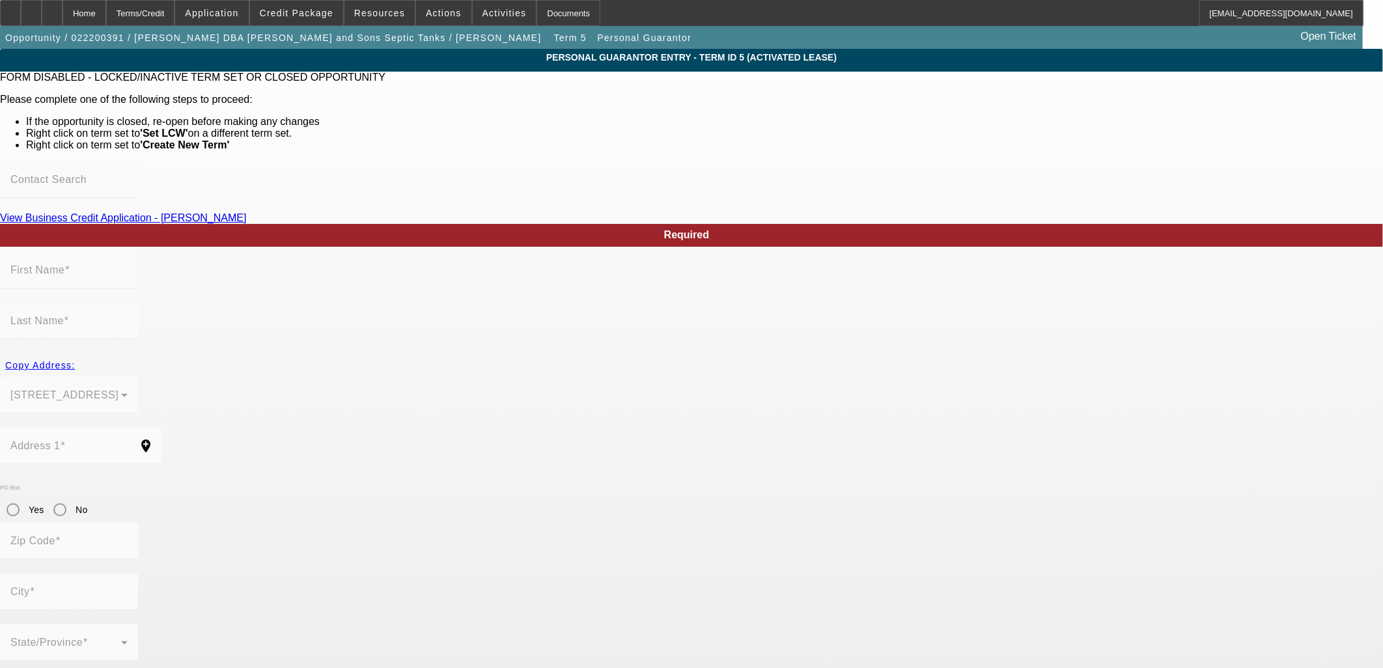
type input "[GEOGRAPHIC_DATA]"
type input "[PHONE_NUMBER]"
type input "100"
type input "413-25-1405"
type input "[EMAIL_ADDRESS][DOMAIN_NAME]"
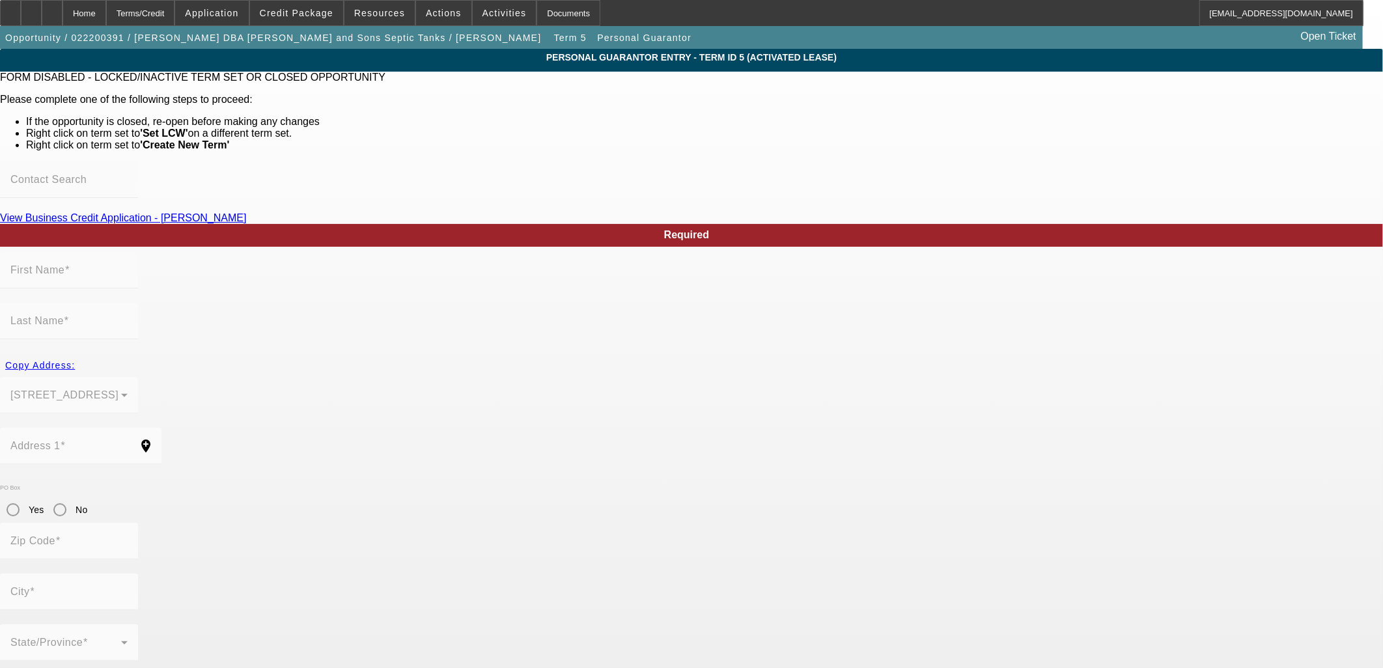
type input "R"
